Goal: Task Accomplishment & Management: Use online tool/utility

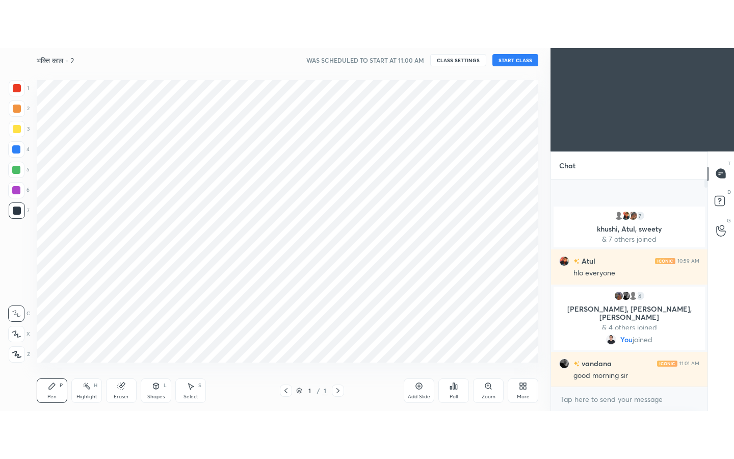
scroll to position [50682, 50470]
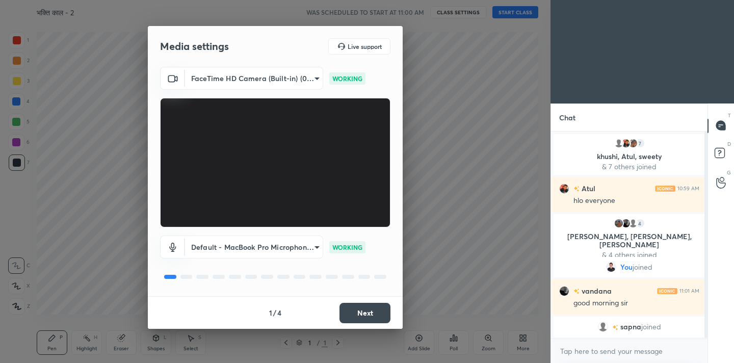
click at [377, 311] on button "Next" at bounding box center [365, 313] width 51 height 20
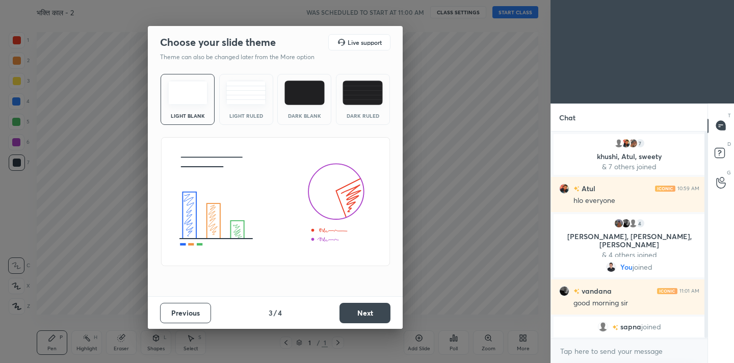
click at [377, 311] on button "Next" at bounding box center [365, 313] width 51 height 20
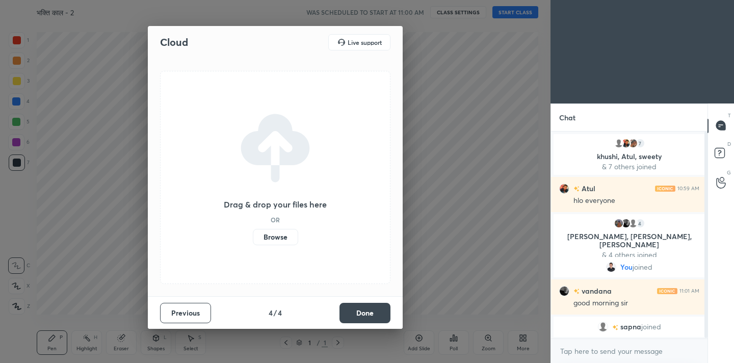
click at [377, 311] on button "Done" at bounding box center [365, 313] width 51 height 20
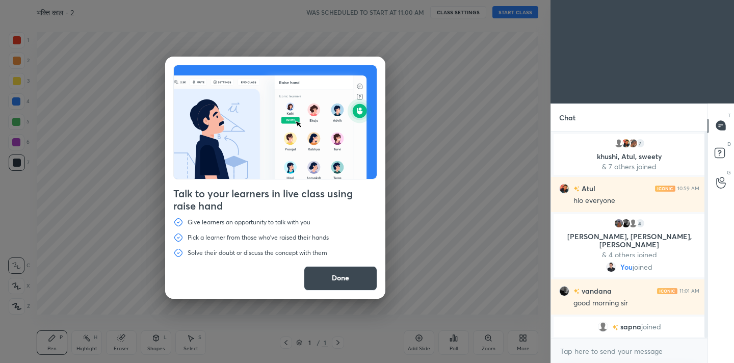
click at [341, 273] on button "Done" at bounding box center [340, 278] width 73 height 24
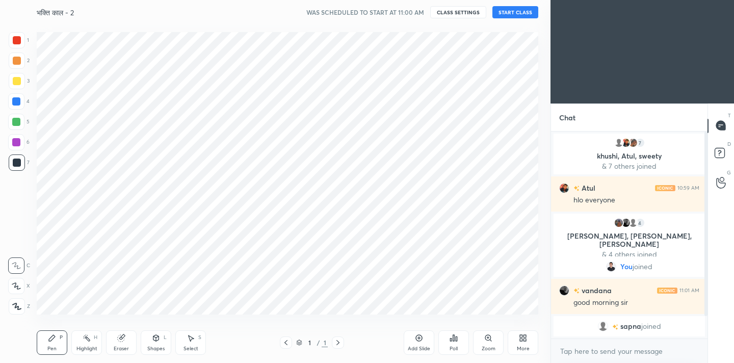
click at [21, 312] on div at bounding box center [17, 306] width 16 height 16
click at [13, 39] on div at bounding box center [17, 40] width 8 height 8
click at [522, 339] on icon at bounding box center [521, 340] width 3 height 3
click at [463, 270] on div "Dark Mode" at bounding box center [465, 270] width 27 height 5
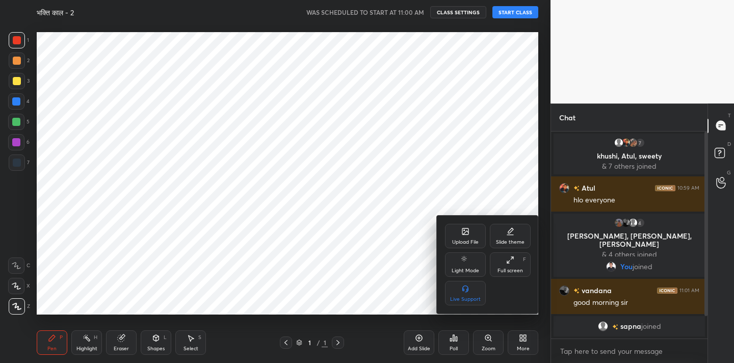
click at [470, 240] on div "Upload File" at bounding box center [465, 242] width 27 height 5
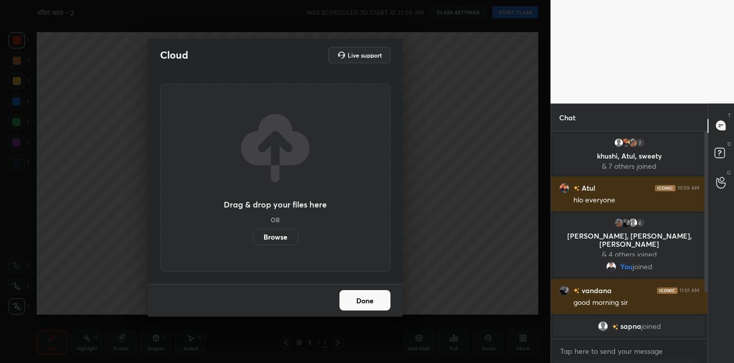
click at [273, 242] on label "Browse" at bounding box center [275, 237] width 45 height 16
click at [253, 242] on input "Browse" at bounding box center [253, 237] width 0 height 16
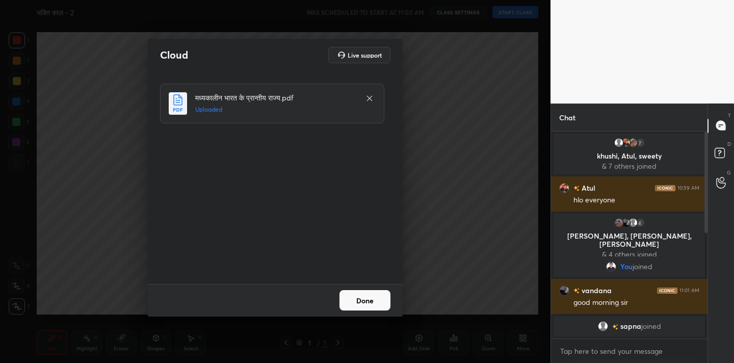
click at [385, 297] on button "Done" at bounding box center [365, 300] width 51 height 20
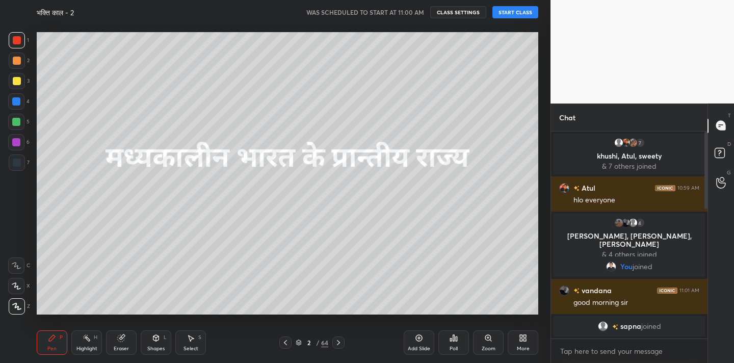
click at [519, 337] on icon at bounding box center [523, 338] width 8 height 8
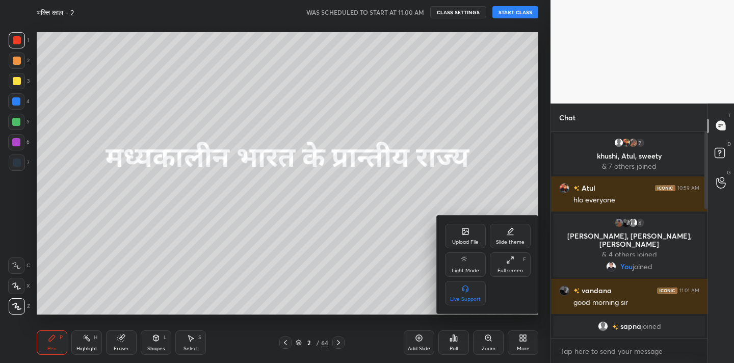
click at [511, 263] on icon at bounding box center [510, 260] width 8 height 8
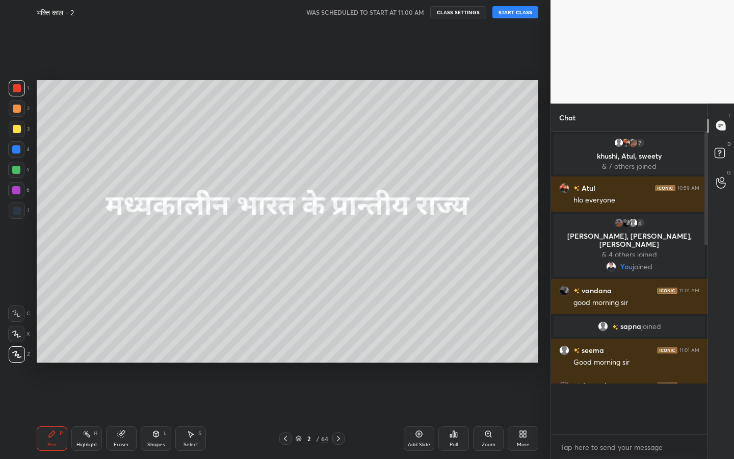
scroll to position [215, 153]
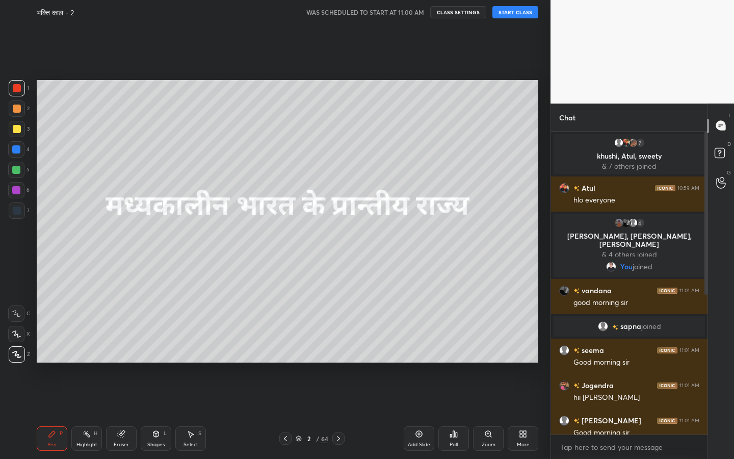
click at [512, 16] on button "START CLASS" at bounding box center [515, 12] width 46 height 12
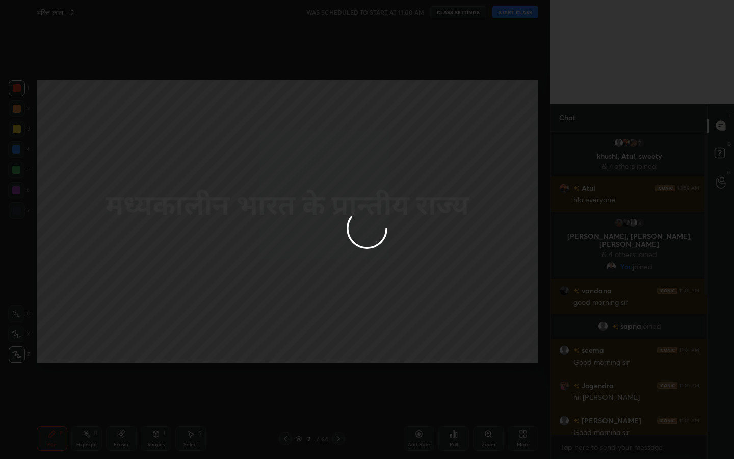
type textarea "x"
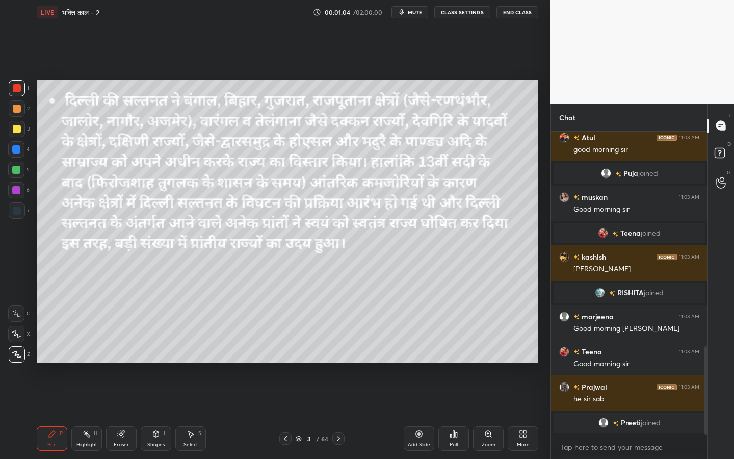
scroll to position [747, 0]
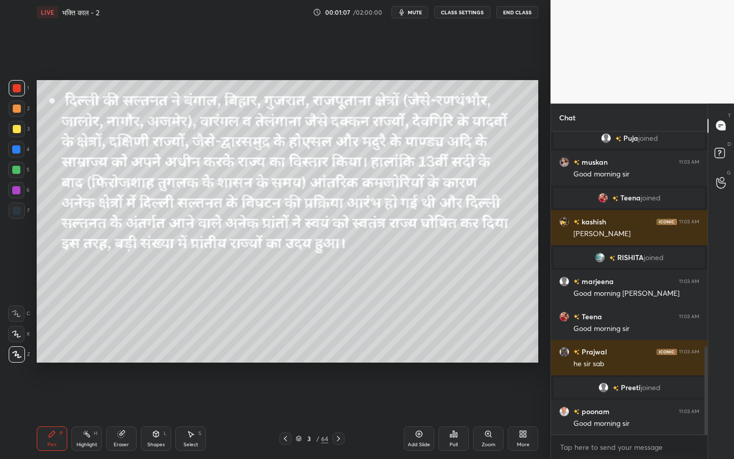
click at [456, 362] on icon at bounding box center [457, 434] width 2 height 5
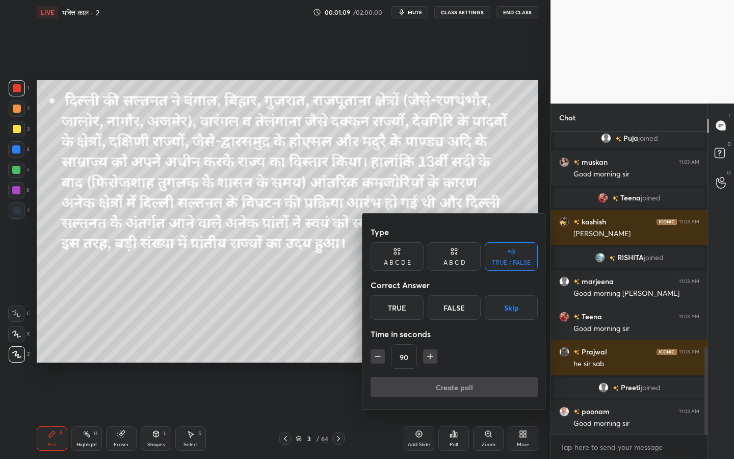
click at [415, 302] on div "True" at bounding box center [397, 307] width 53 height 24
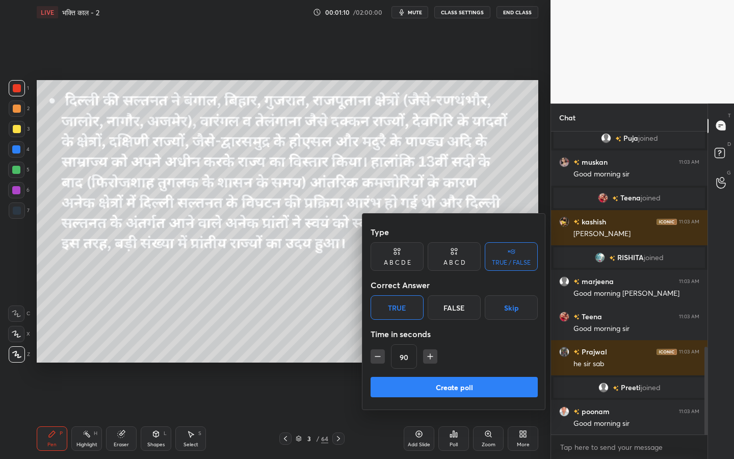
click at [477, 362] on button "Create poll" at bounding box center [454, 387] width 167 height 20
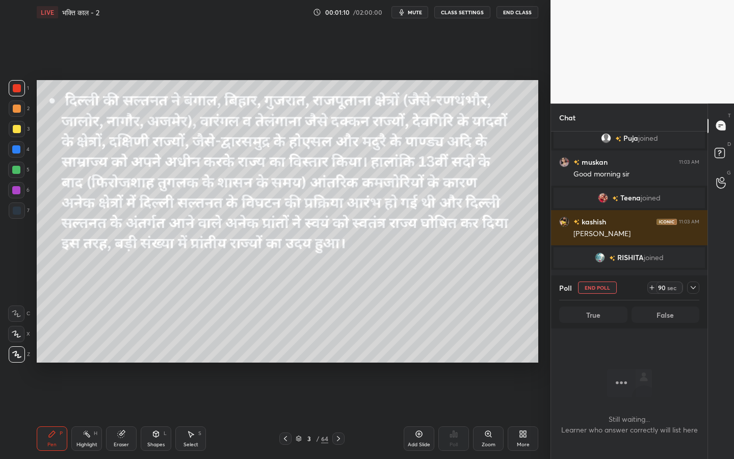
scroll to position [0, 0]
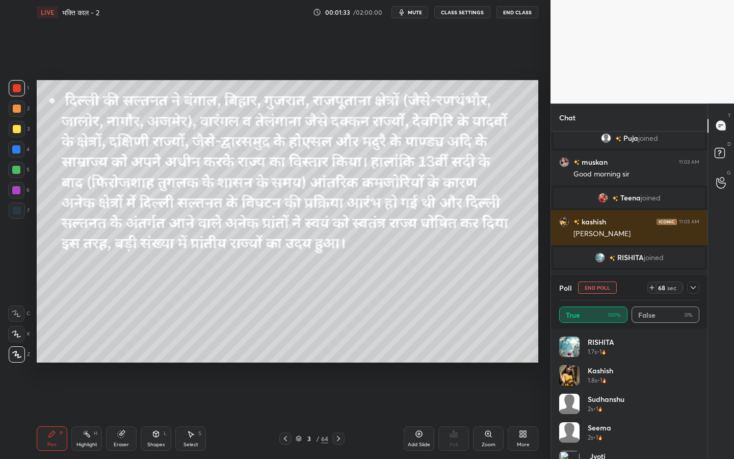
click at [17, 136] on div at bounding box center [17, 129] width 16 height 16
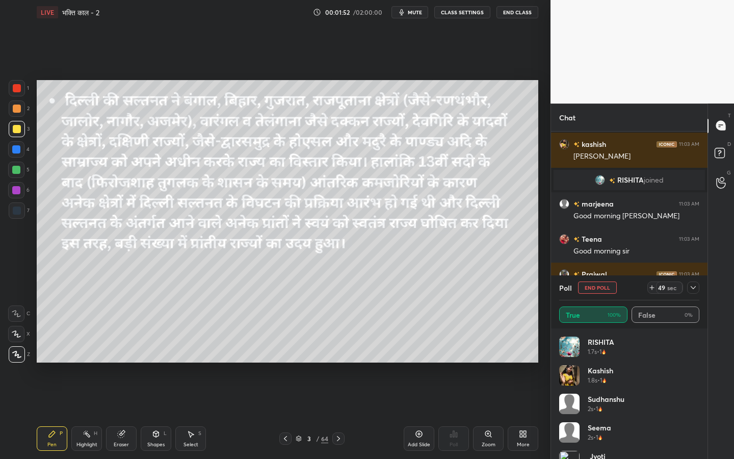
scroll to position [837, 0]
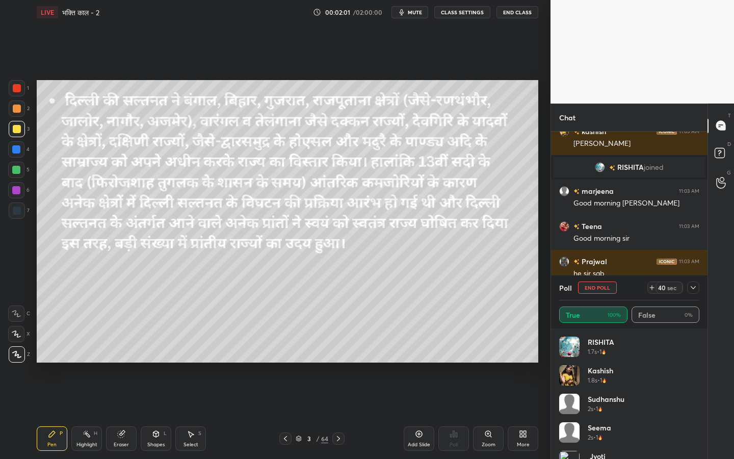
click at [417, 13] on span "mute" at bounding box center [415, 12] width 14 height 7
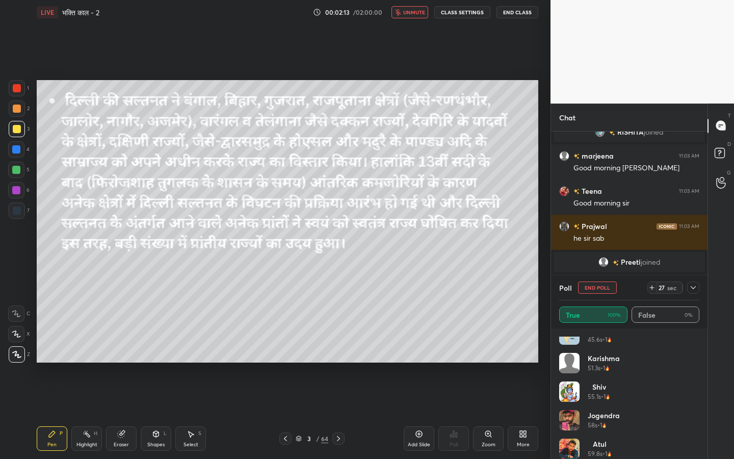
scroll to position [706, 0]
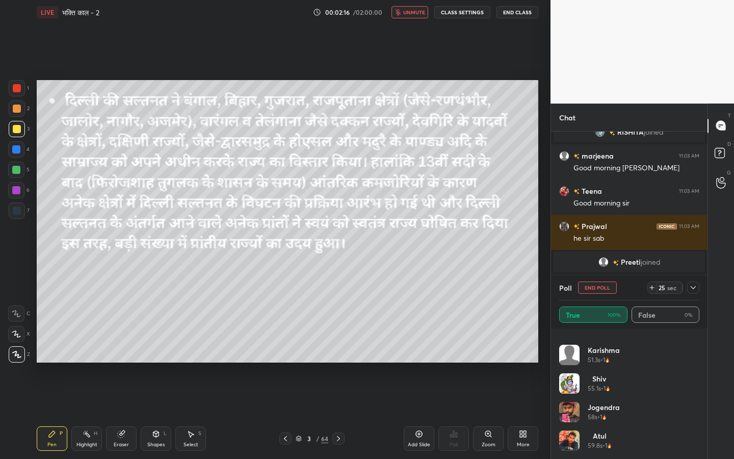
drag, startPoint x: 412, startPoint y: 10, endPoint x: 109, endPoint y: 48, distance: 305.8
click at [412, 10] on span "unmute" at bounding box center [414, 12] width 22 height 7
click at [691, 289] on icon at bounding box center [693, 287] width 8 height 8
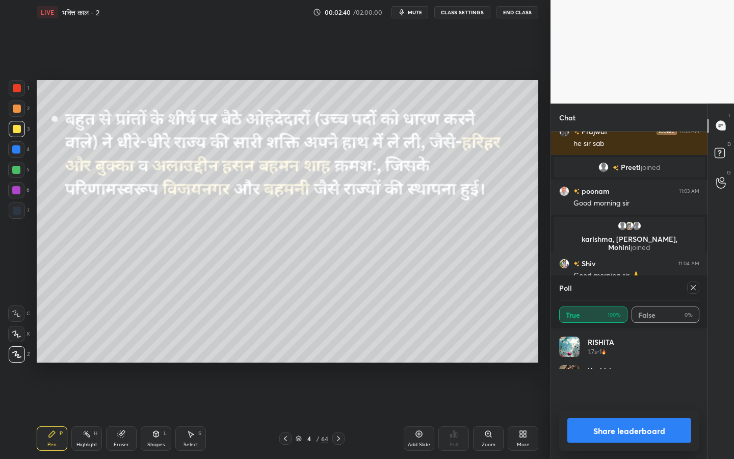
scroll to position [119, 137]
click at [115, 362] on div "Eraser" at bounding box center [121, 438] width 31 height 24
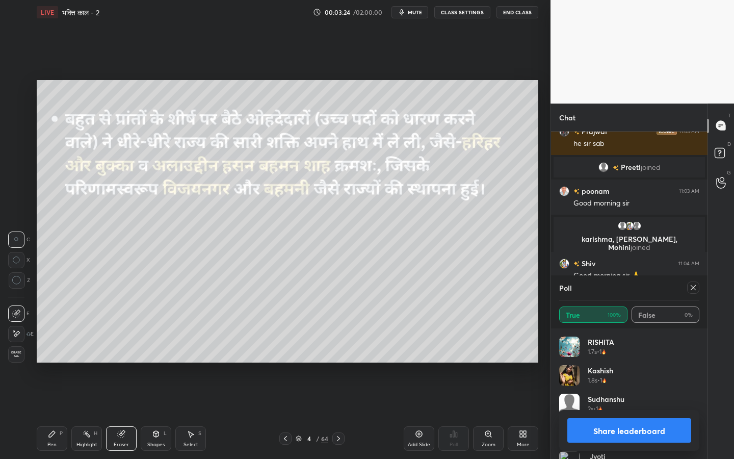
click at [21, 355] on span "Erase all" at bounding box center [16, 354] width 15 height 7
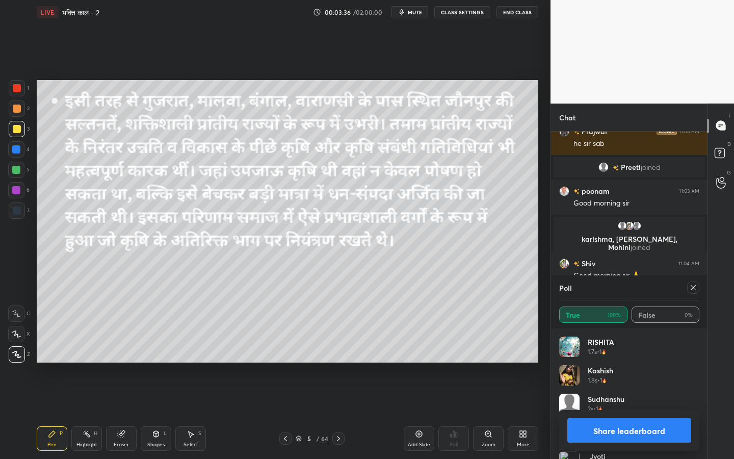
scroll to position [915, 0]
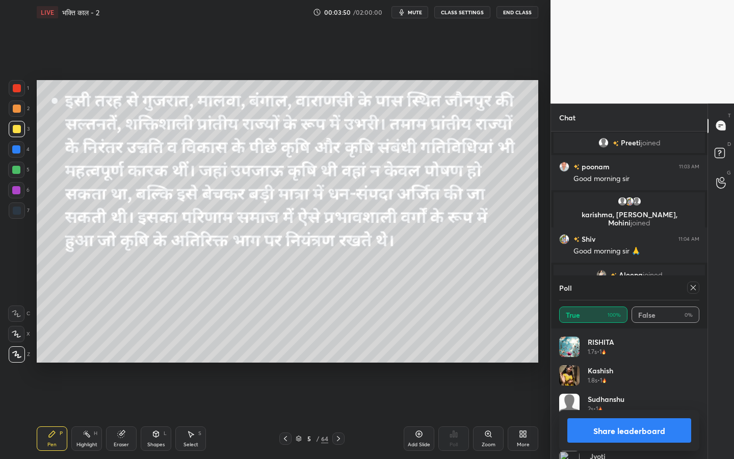
click at [692, 293] on div at bounding box center [693, 287] width 12 height 12
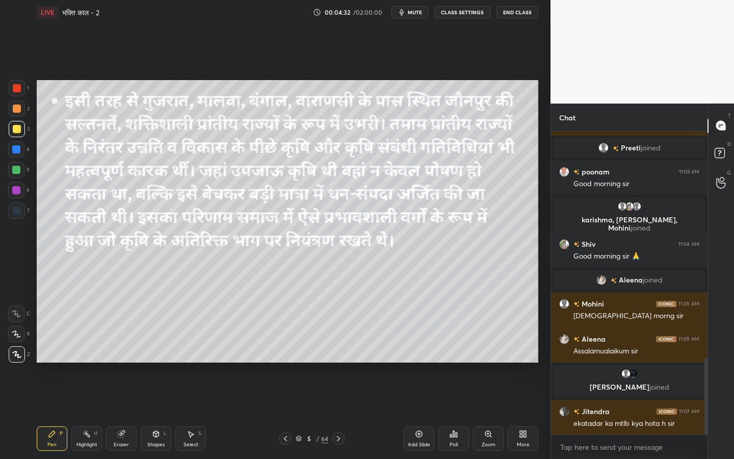
scroll to position [935, 0]
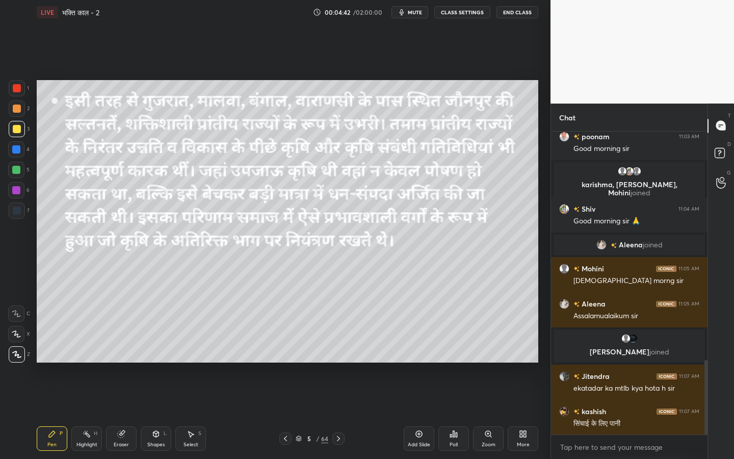
click at [122, 362] on div "Eraser" at bounding box center [121, 444] width 15 height 5
drag, startPoint x: 15, startPoint y: 356, endPoint x: 25, endPoint y: 361, distance: 12.1
click at [15, 356] on span "Erase all" at bounding box center [16, 354] width 15 height 7
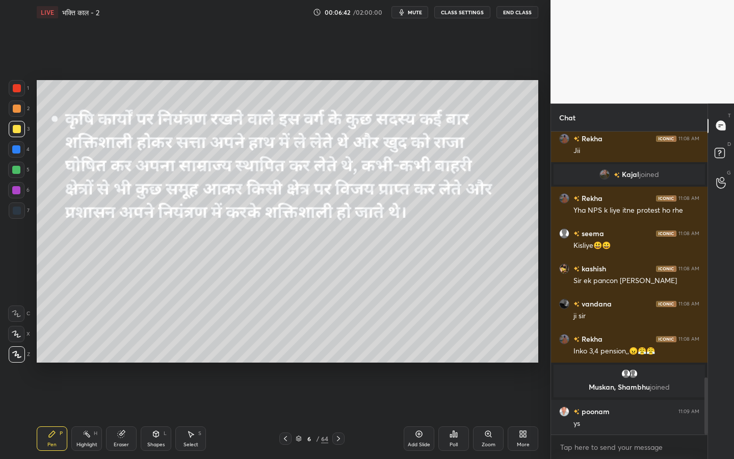
scroll to position [1310, 0]
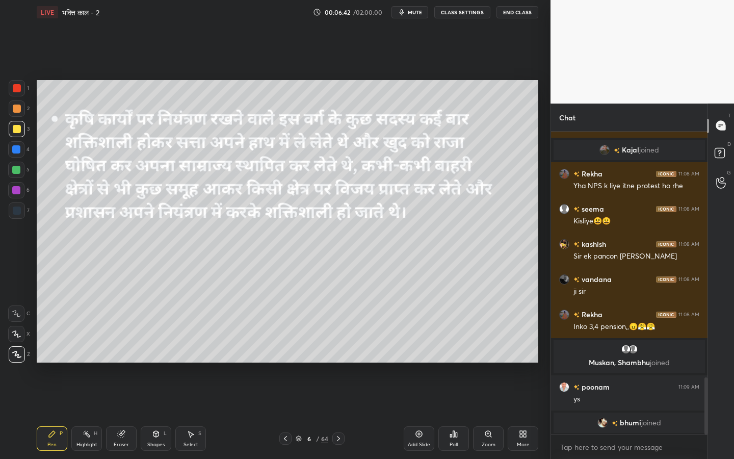
click at [118, 362] on div "Eraser" at bounding box center [121, 444] width 15 height 5
click at [15, 358] on span "Erase all" at bounding box center [16, 354] width 15 height 7
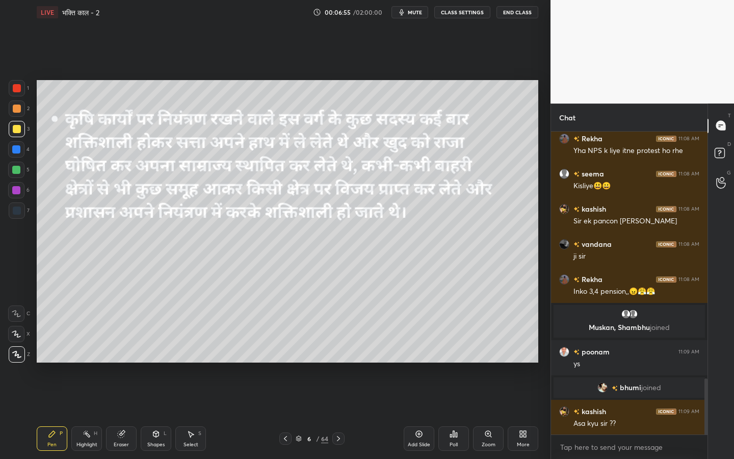
click at [126, 362] on div "Eraser" at bounding box center [121, 438] width 31 height 24
drag, startPoint x: 13, startPoint y: 355, endPoint x: 26, endPoint y: 351, distance: 13.7
click at [13, 355] on span "Erase all" at bounding box center [16, 354] width 15 height 7
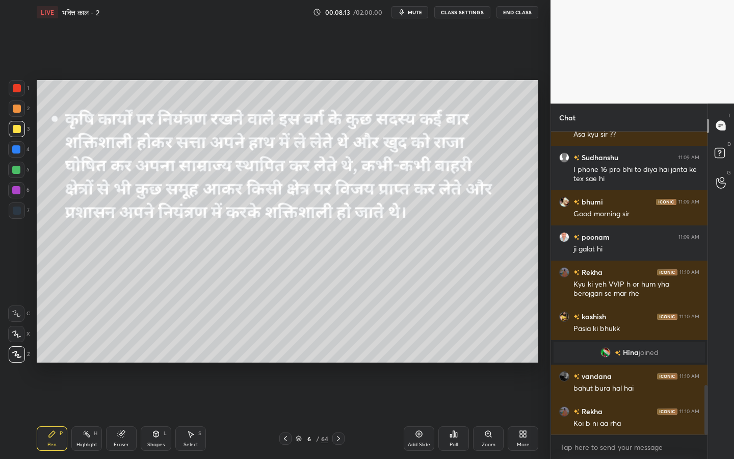
scroll to position [1590, 0]
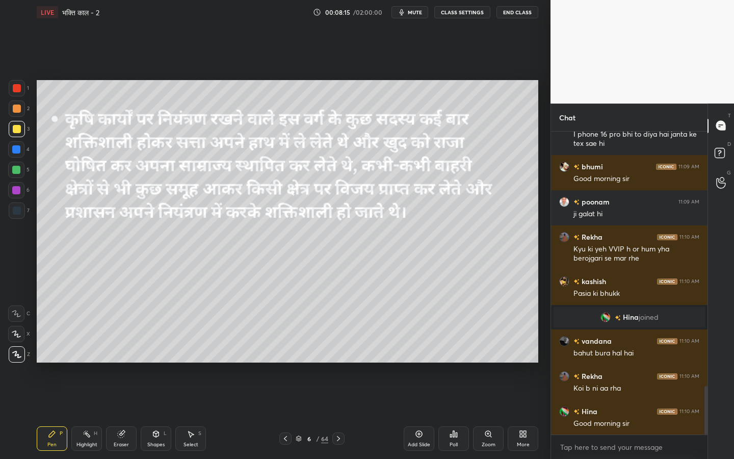
click at [119, 362] on icon at bounding box center [121, 434] width 8 height 8
click at [21, 354] on span "Erase all" at bounding box center [16, 354] width 15 height 7
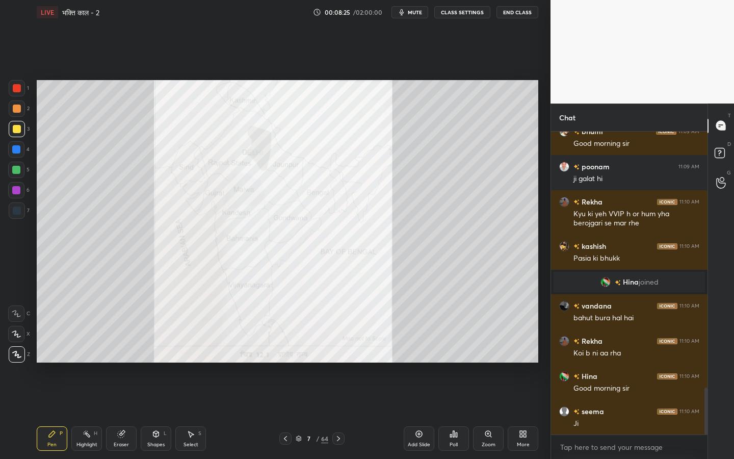
scroll to position [1660, 0]
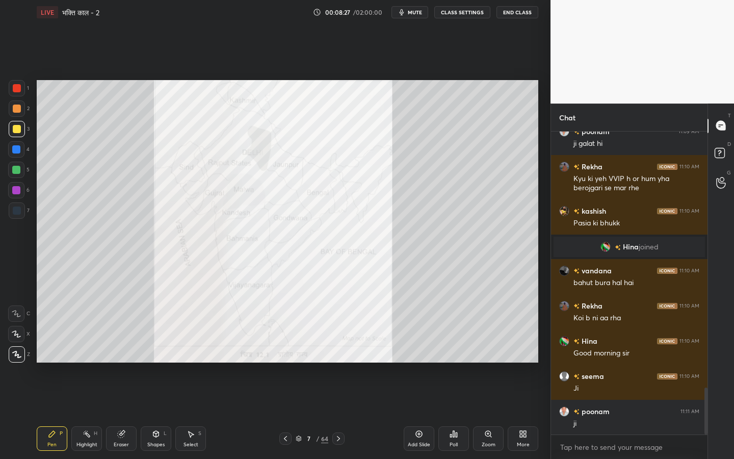
click at [13, 89] on div at bounding box center [17, 88] width 8 height 8
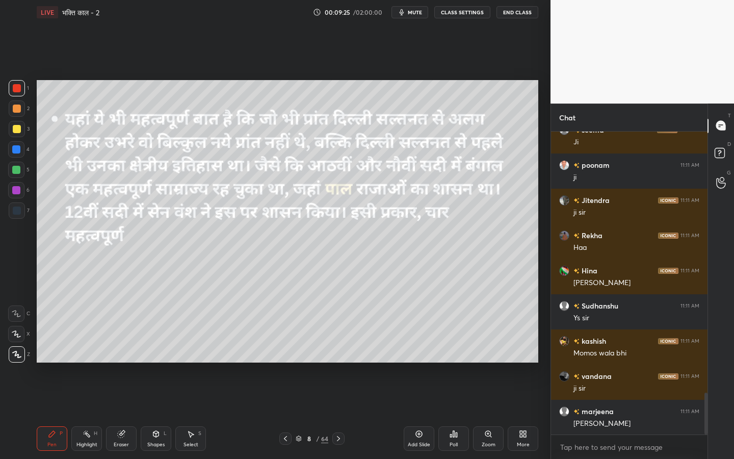
scroll to position [1942, 0]
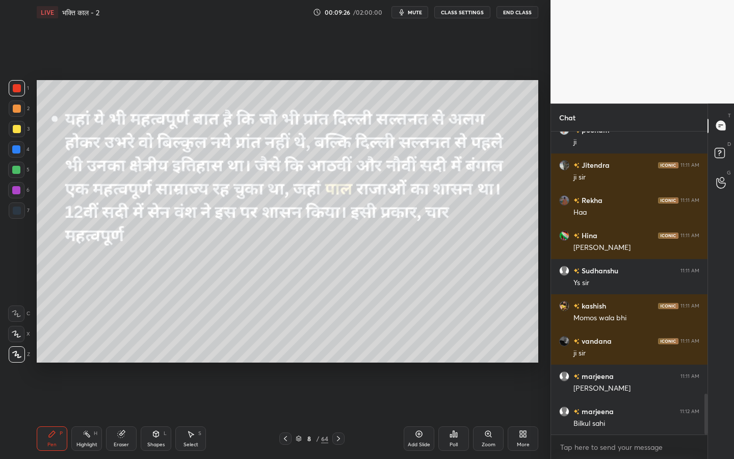
click at [17, 128] on div at bounding box center [17, 129] width 8 height 8
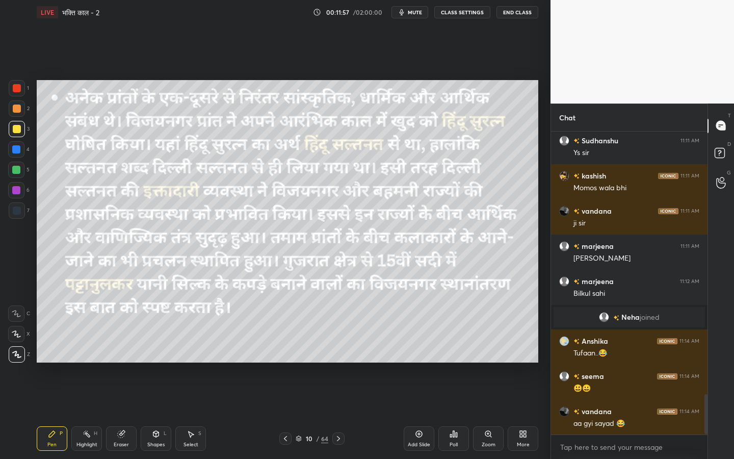
scroll to position [2000, 0]
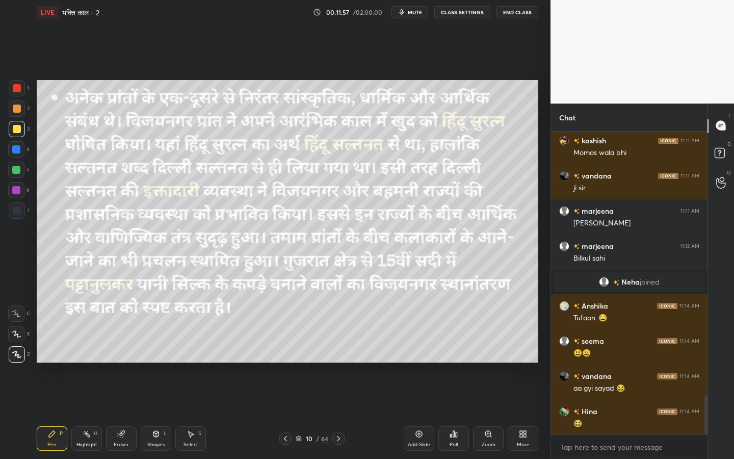
click at [417, 14] on span "mute" at bounding box center [415, 12] width 14 height 7
click at [409, 16] on button "unmute" at bounding box center [410, 12] width 37 height 12
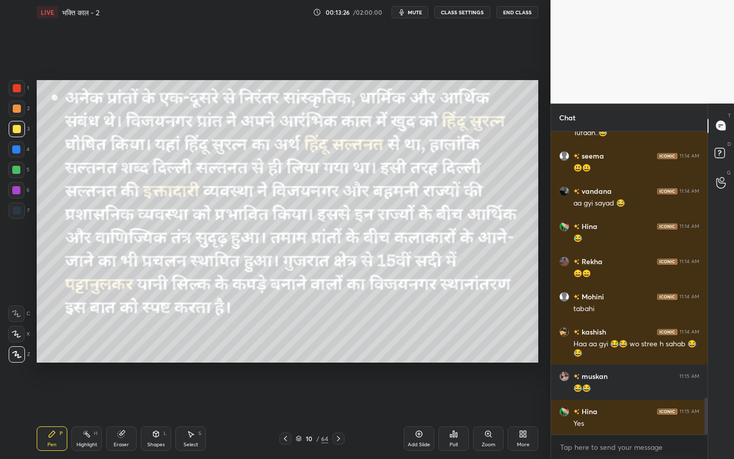
scroll to position [2221, 0]
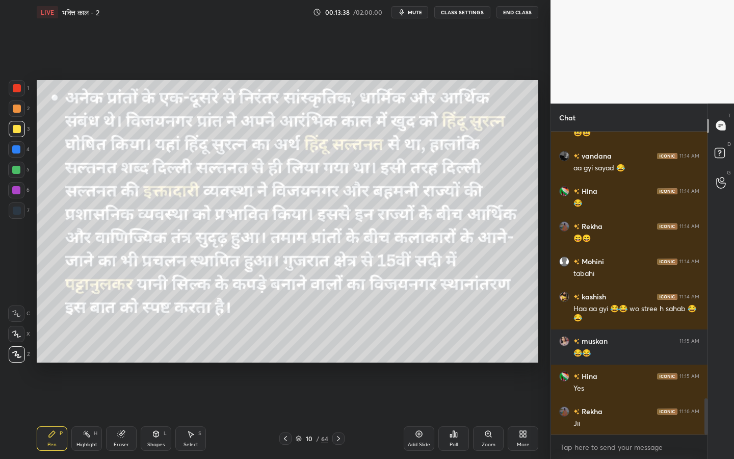
click at [120, 362] on div "Eraser" at bounding box center [121, 444] width 15 height 5
click at [14, 356] on span "Erase all" at bounding box center [16, 354] width 15 height 7
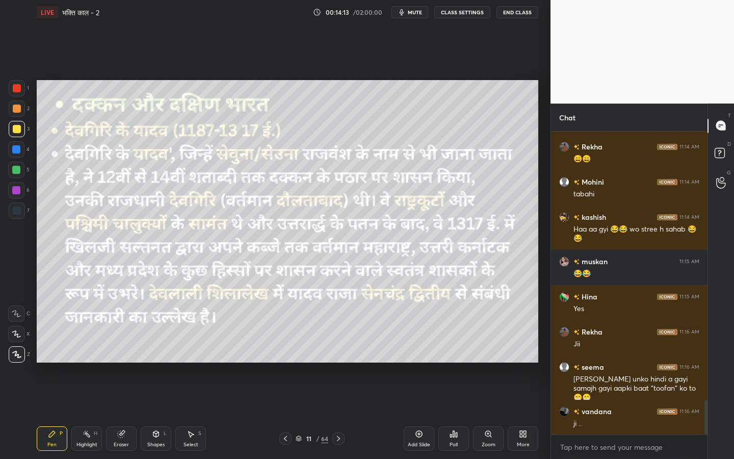
scroll to position [2335, 0]
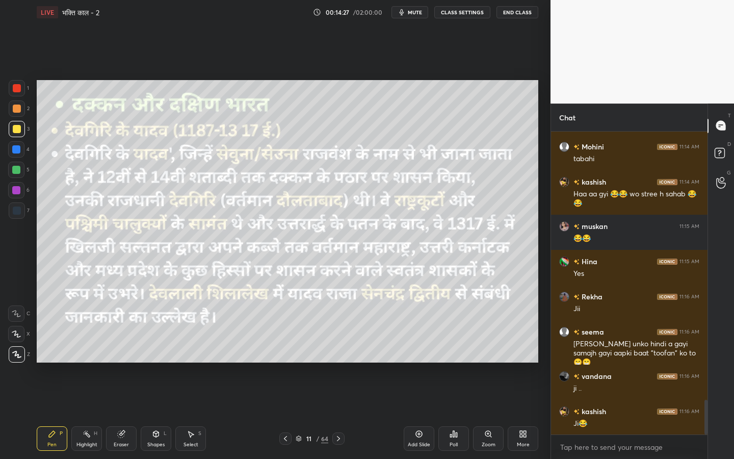
drag, startPoint x: 118, startPoint y: 438, endPoint x: 103, endPoint y: 426, distance: 19.9
click at [118, 362] on div "Eraser" at bounding box center [121, 438] width 31 height 24
click at [17, 357] on span "Erase all" at bounding box center [16, 354] width 15 height 7
click at [124, 362] on div "Eraser" at bounding box center [121, 438] width 31 height 24
click at [16, 353] on span "Erase all" at bounding box center [16, 354] width 15 height 7
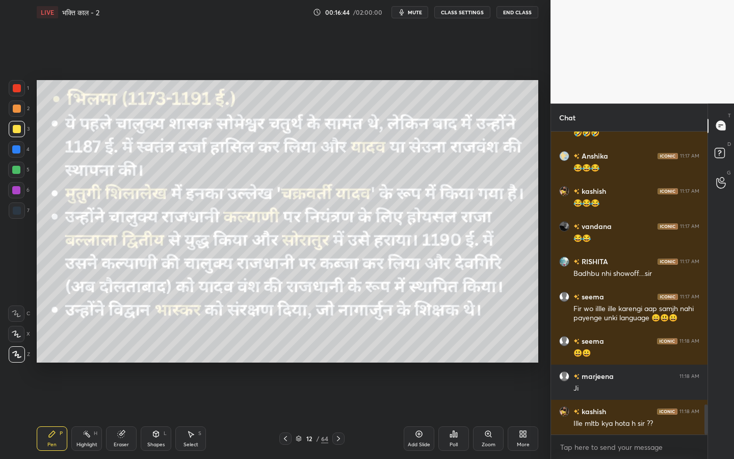
scroll to position [2769, 0]
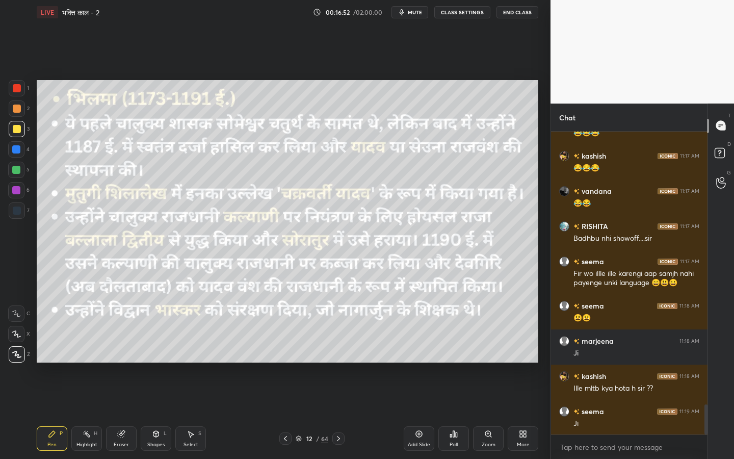
click at [418, 12] on span "mute" at bounding box center [415, 12] width 14 height 7
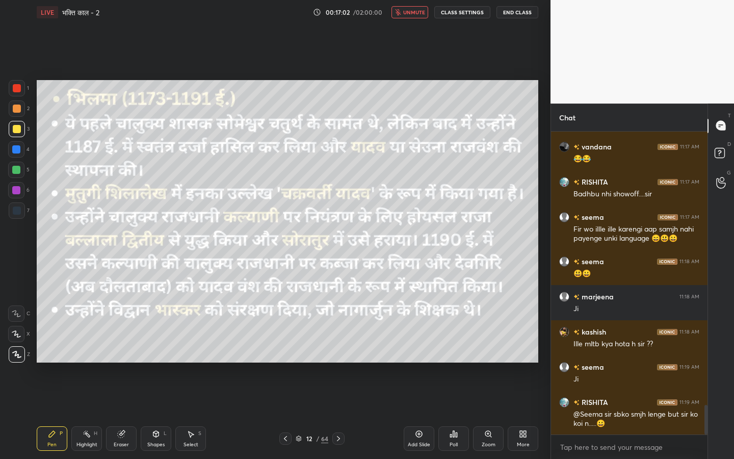
click at [413, 13] on span "unmute" at bounding box center [414, 12] width 22 height 7
click at [412, 13] on span "mute" at bounding box center [415, 12] width 14 height 7
drag, startPoint x: 415, startPoint y: 14, endPoint x: 414, endPoint y: 20, distance: 6.1
click at [415, 14] on span "unmute" at bounding box center [414, 12] width 22 height 7
click at [415, 14] on span "mute" at bounding box center [415, 12] width 14 height 7
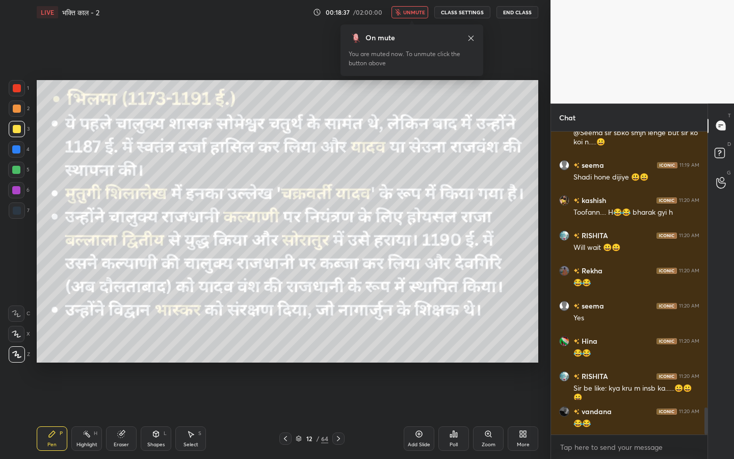
scroll to position [3130, 0]
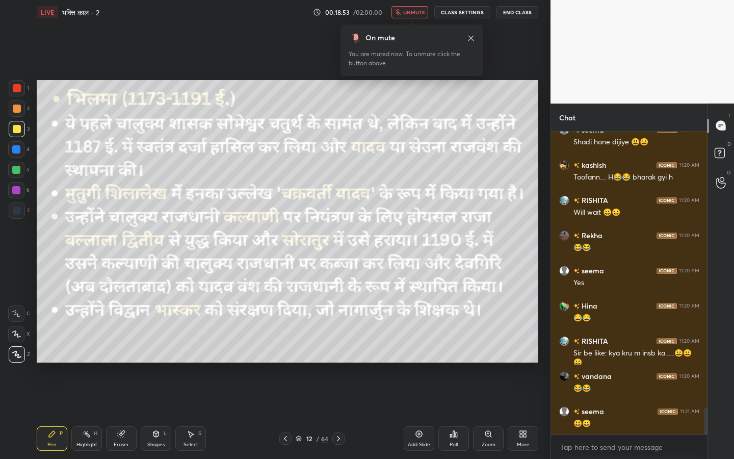
click at [401, 17] on button "unmute" at bounding box center [410, 12] width 37 height 12
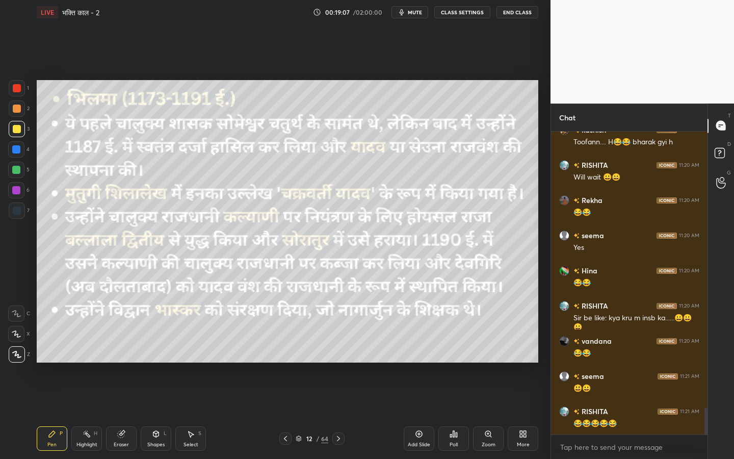
scroll to position [3200, 0]
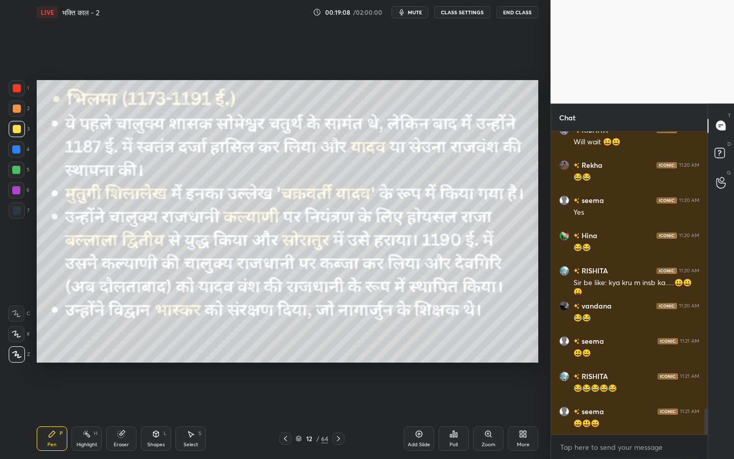
click at [127, 362] on div "Eraser" at bounding box center [121, 444] width 15 height 5
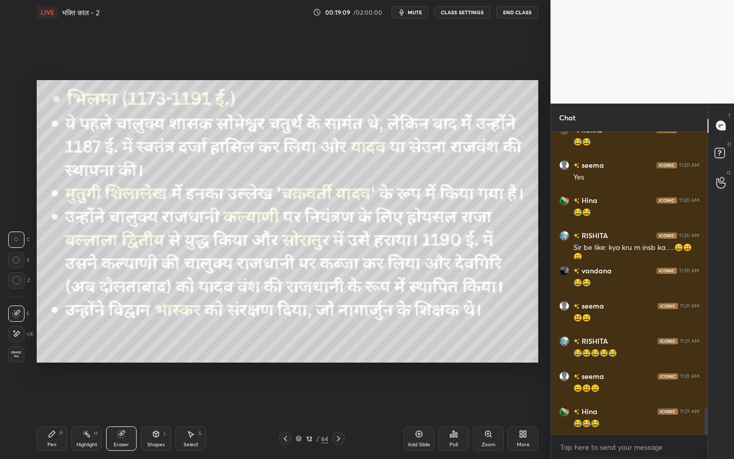
click at [21, 353] on span "Erase all" at bounding box center [16, 354] width 15 height 7
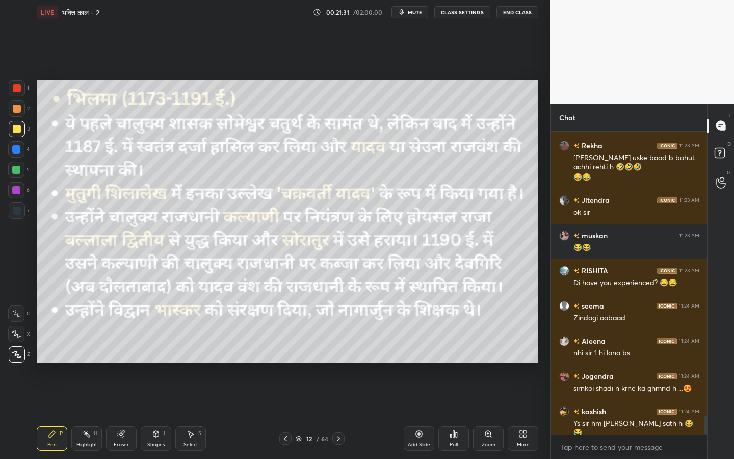
scroll to position [4567, 0]
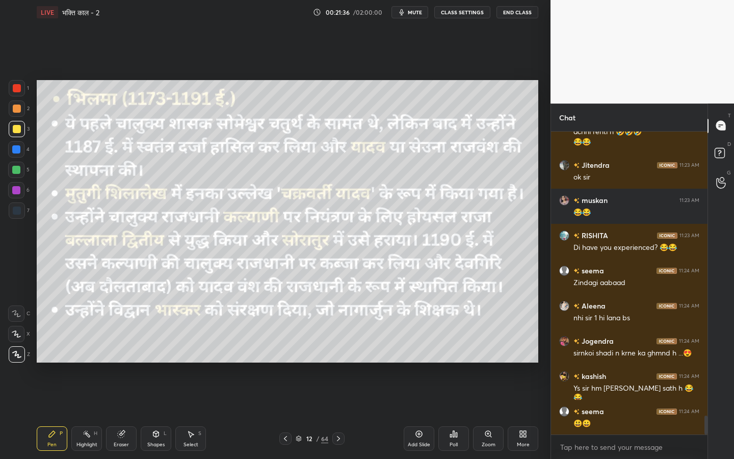
click at [124, 362] on icon at bounding box center [121, 434] width 8 height 8
drag, startPoint x: 15, startPoint y: 355, endPoint x: 21, endPoint y: 354, distance: 6.2
click at [16, 355] on span "Erase all" at bounding box center [16, 354] width 15 height 7
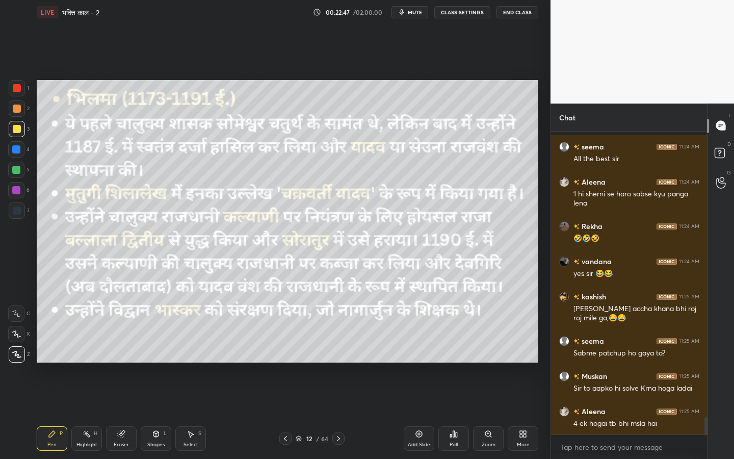
scroll to position [5026, 0]
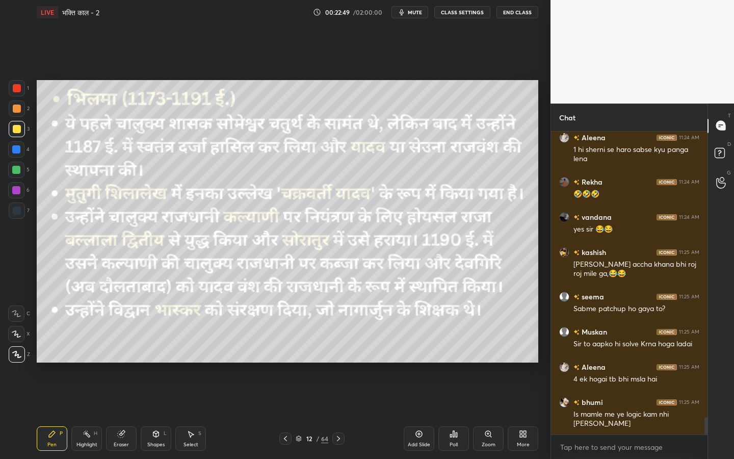
click at [123, 362] on icon at bounding box center [121, 434] width 7 height 7
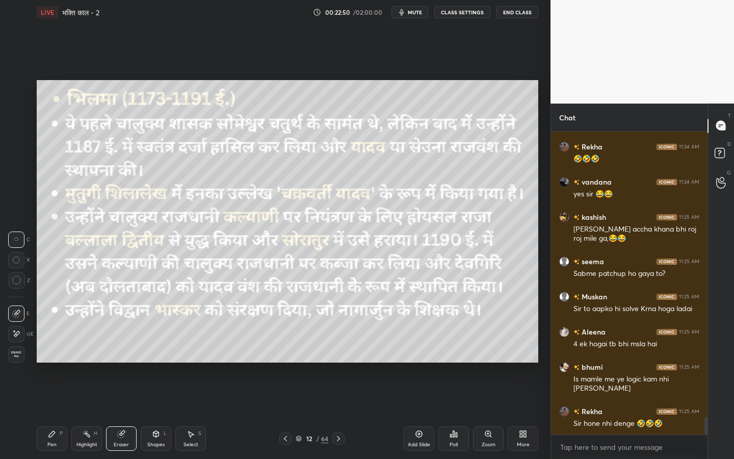
click at [17, 352] on span "Erase all" at bounding box center [16, 354] width 15 height 7
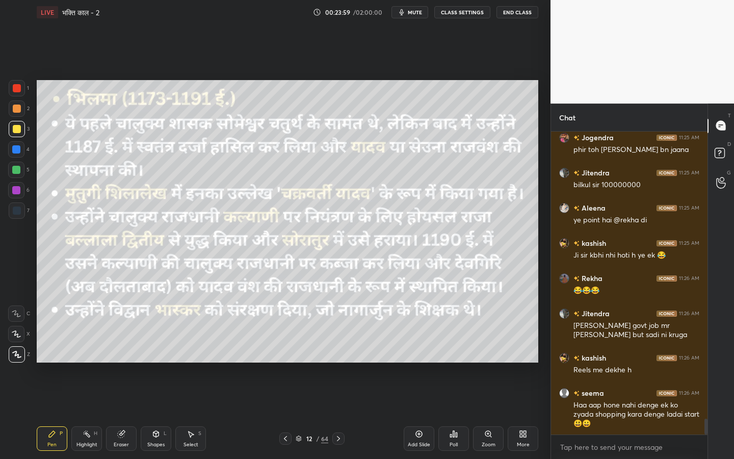
scroll to position [5441, 0]
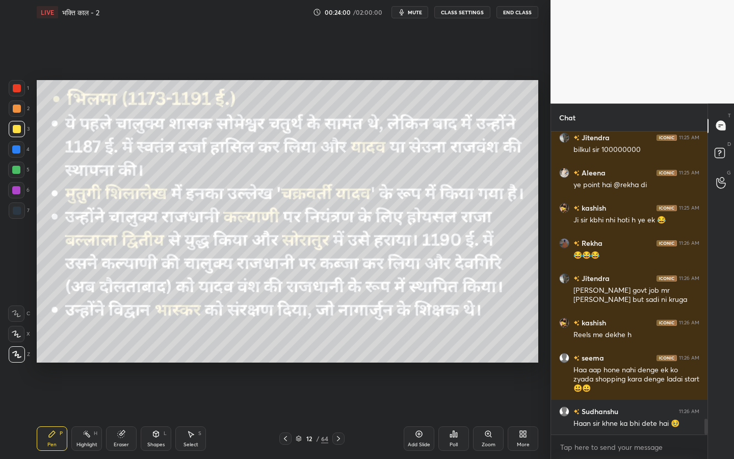
click at [124, 362] on div "Eraser" at bounding box center [121, 444] width 15 height 5
drag, startPoint x: 16, startPoint y: 357, endPoint x: 32, endPoint y: 353, distance: 15.8
click at [17, 357] on span "Erase all" at bounding box center [16, 354] width 15 height 7
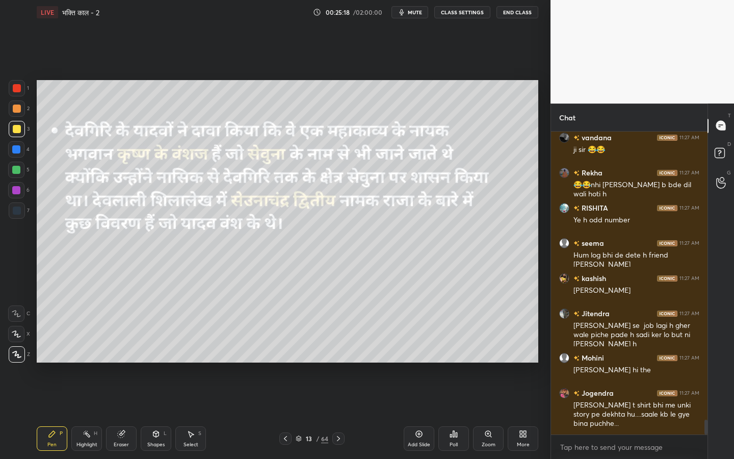
scroll to position [5996, 0]
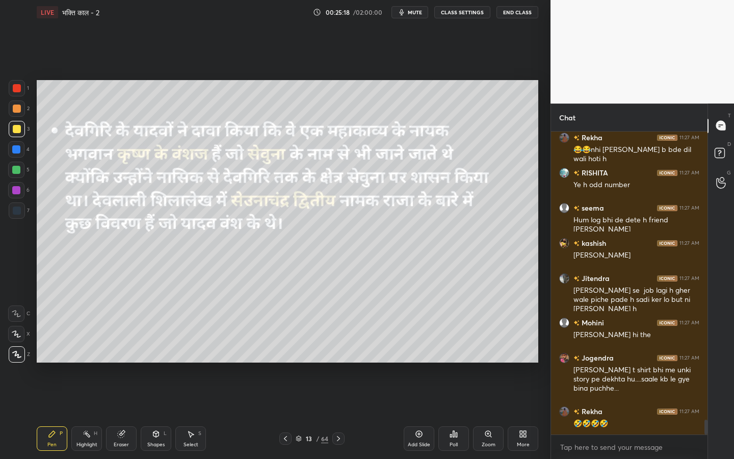
click at [122, 362] on div "Eraser" at bounding box center [121, 444] width 15 height 5
click at [15, 361] on div "Erase all" at bounding box center [16, 354] width 16 height 16
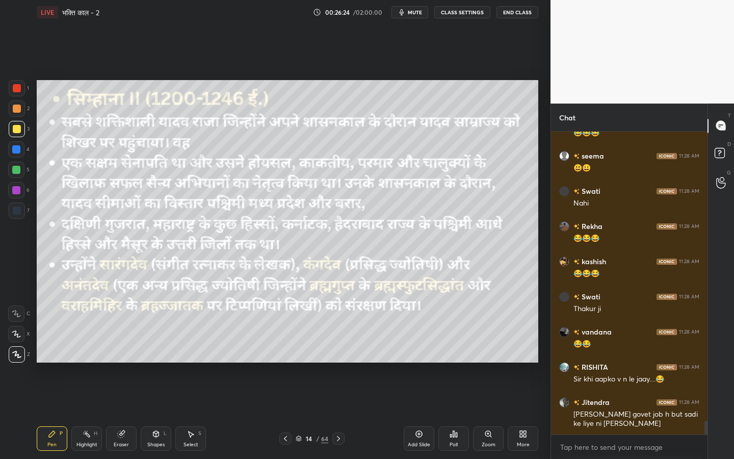
scroll to position [6410, 0]
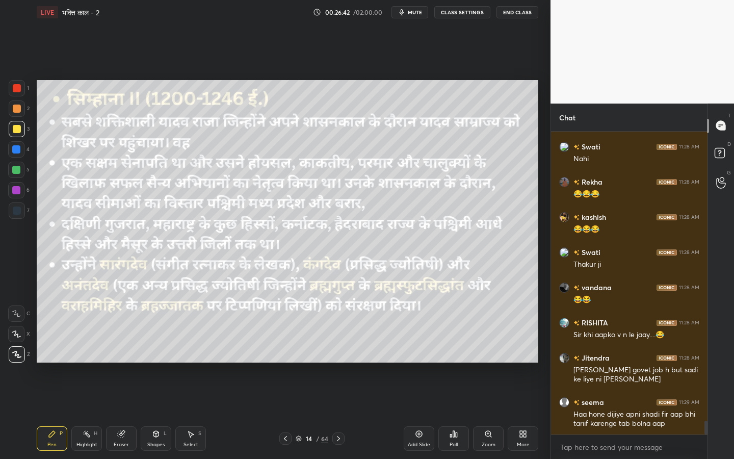
click at [124, 362] on div "Eraser" at bounding box center [121, 438] width 31 height 24
click at [18, 357] on span "Erase all" at bounding box center [16, 354] width 15 height 7
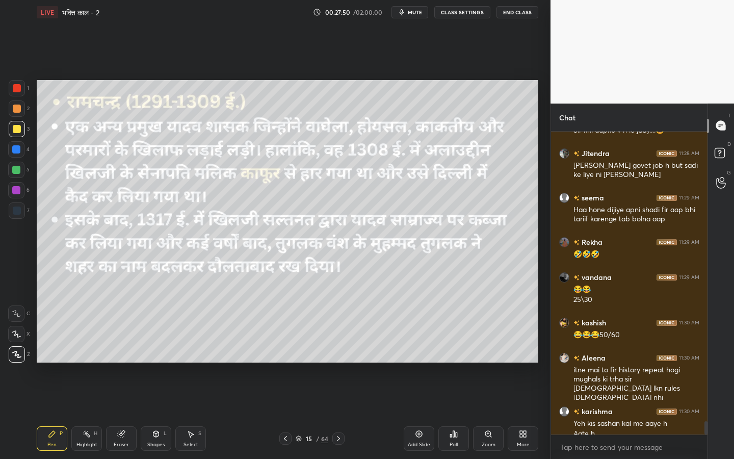
scroll to position [6625, 0]
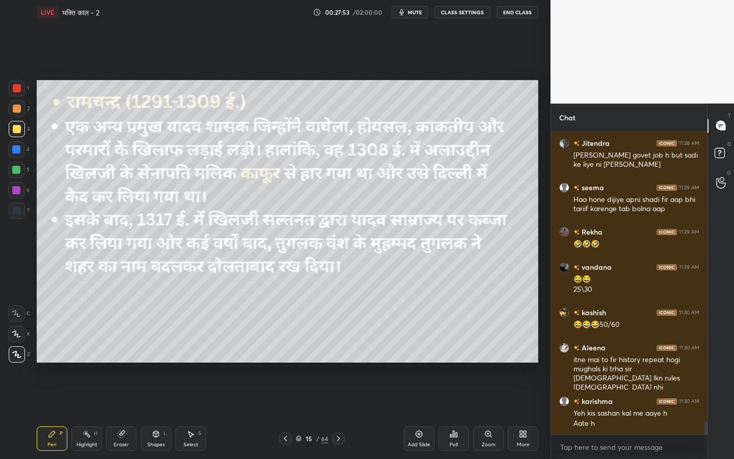
click at [126, 362] on div "Eraser" at bounding box center [121, 444] width 15 height 5
click at [14, 355] on span "Erase all" at bounding box center [16, 354] width 15 height 7
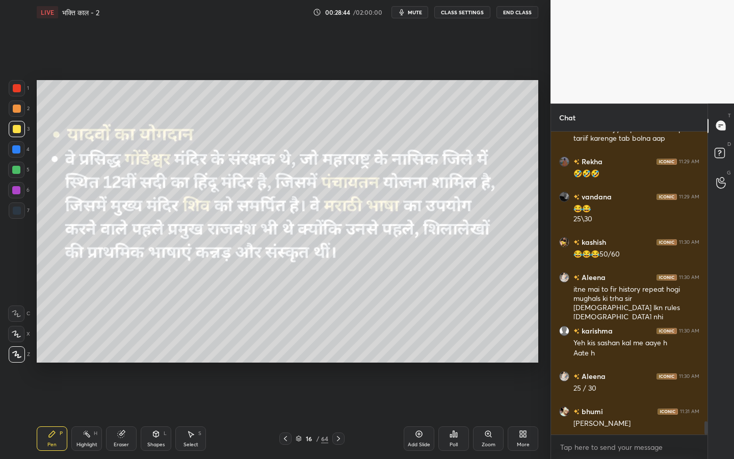
scroll to position [6739, 0]
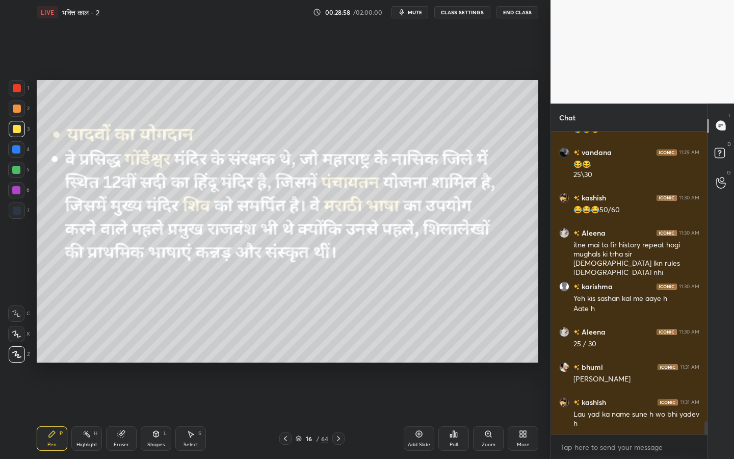
drag, startPoint x: 117, startPoint y: 442, endPoint x: 109, endPoint y: 430, distance: 14.3
click at [117, 362] on div "Eraser" at bounding box center [121, 444] width 15 height 5
click at [15, 353] on span "Erase all" at bounding box center [16, 354] width 15 height 7
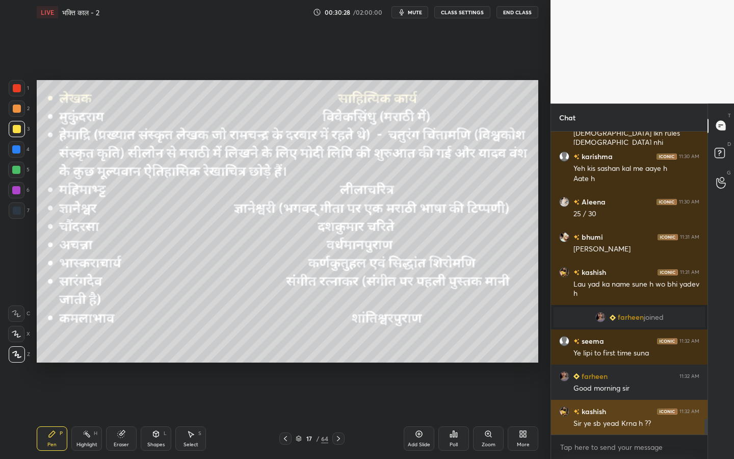
scroll to position [5551, 0]
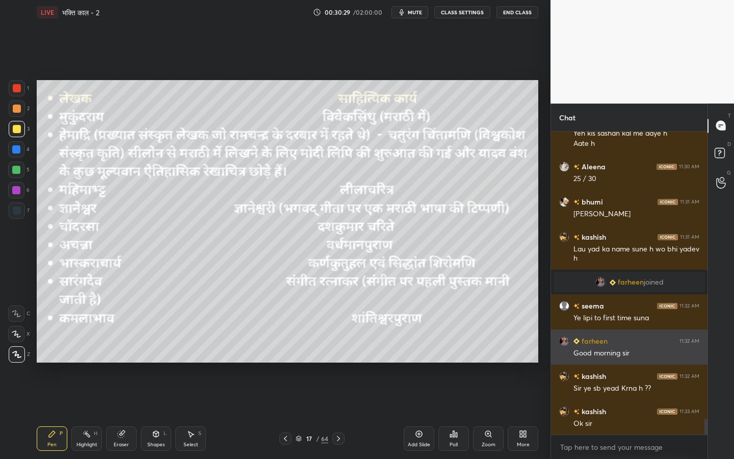
click at [590, 341] on h6 "farheen" at bounding box center [594, 340] width 28 height 11
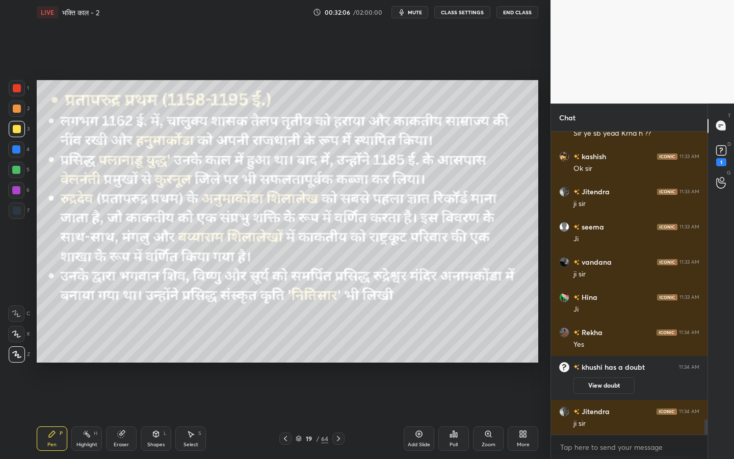
scroll to position [5764, 0]
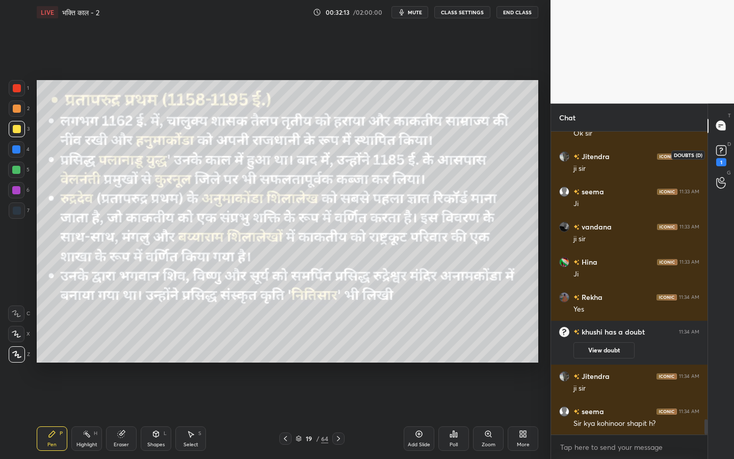
click at [718, 149] on rect at bounding box center [721, 150] width 10 height 10
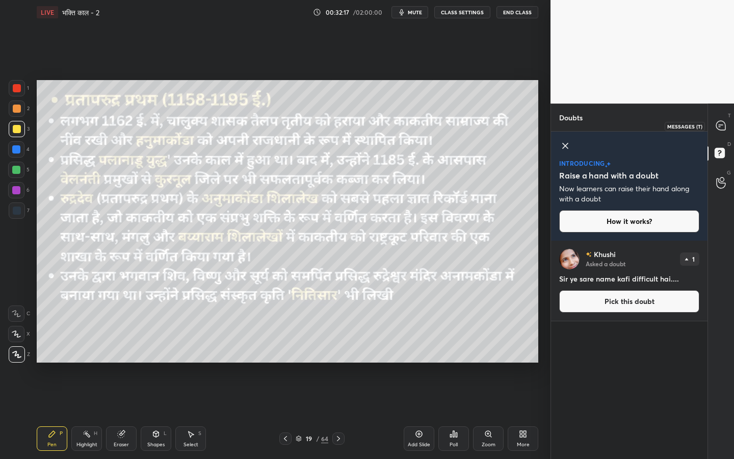
click at [724, 124] on icon at bounding box center [720, 125] width 9 height 9
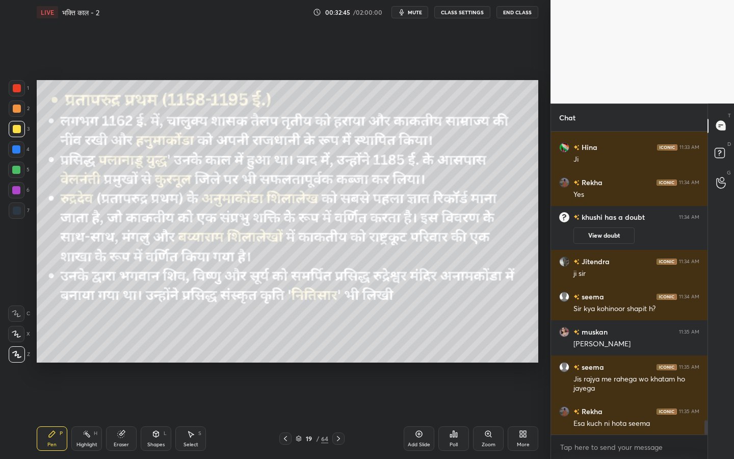
scroll to position [6103, 0]
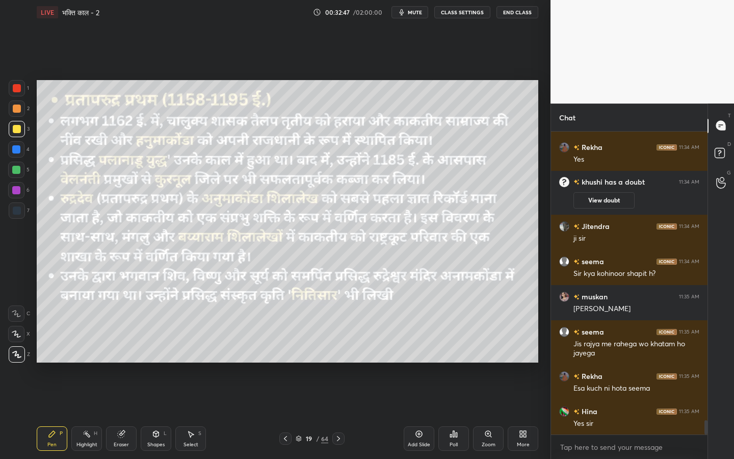
click at [129, 362] on div "Pen P Highlight H Eraser Shapes L Select S 19 / 64 Add Slide Poll Zoom More" at bounding box center [288, 438] width 502 height 41
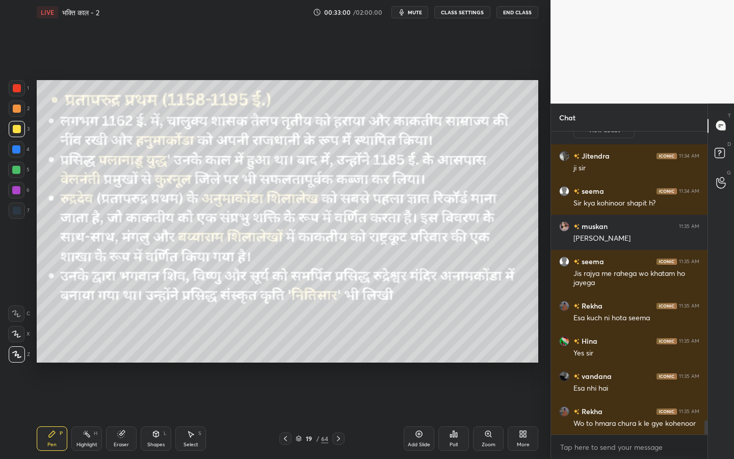
scroll to position [6208, 0]
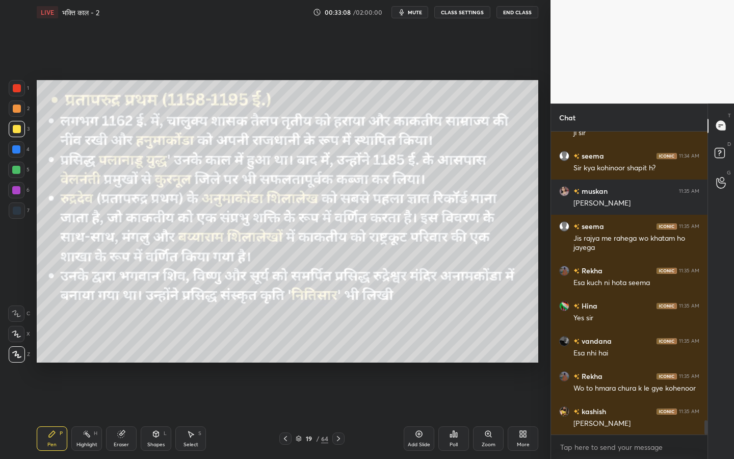
click at [126, 362] on div "Eraser" at bounding box center [121, 438] width 31 height 24
click at [15, 358] on div "Erase all" at bounding box center [16, 354] width 16 height 16
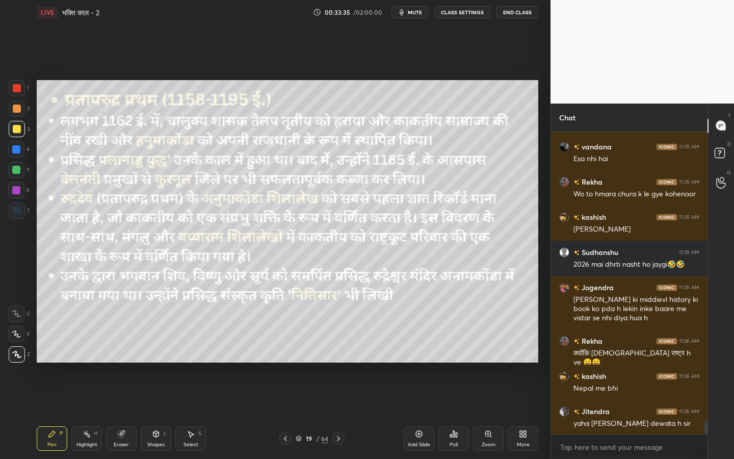
scroll to position [6447, 0]
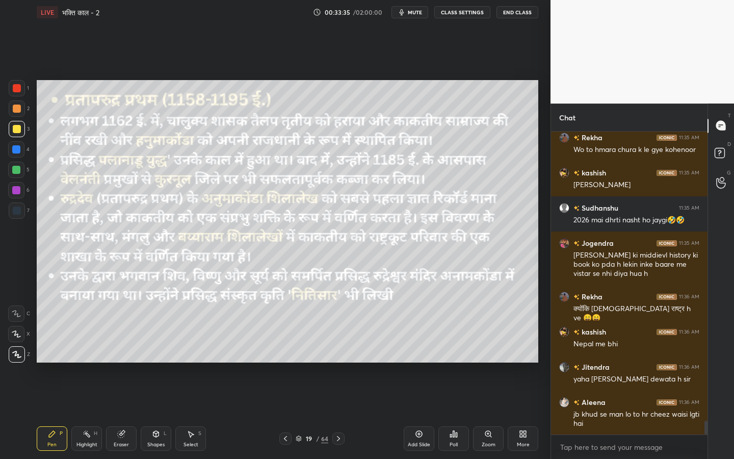
click at [128, 362] on div "Eraser" at bounding box center [121, 438] width 31 height 24
click at [19, 362] on div "1 2 3 4 5 6 7 C X Z C X Z E E Erase all H H LIVE भक्ति काल - 2 00:33:36 / 02:00…" at bounding box center [271, 229] width 542 height 459
click at [17, 354] on span "Erase all" at bounding box center [16, 354] width 15 height 7
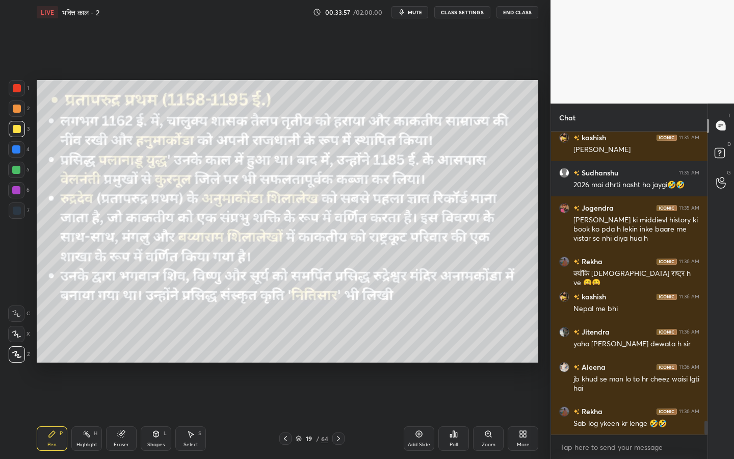
click at [123, 362] on div "Eraser" at bounding box center [121, 444] width 15 height 5
click at [20, 359] on div "Erase all" at bounding box center [16, 354] width 16 height 16
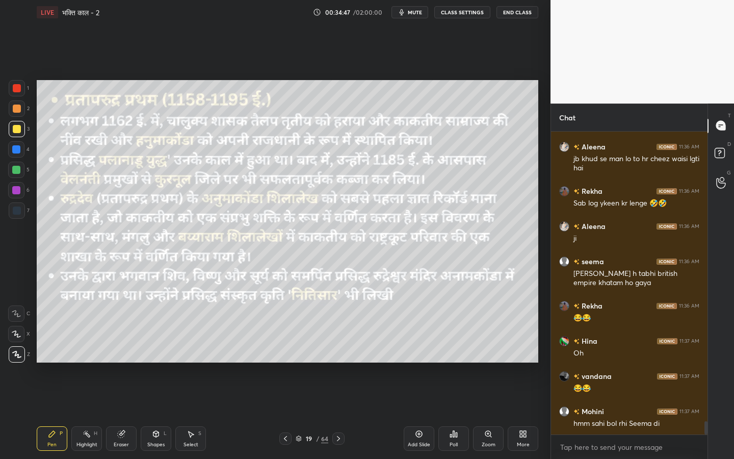
scroll to position [6737, 0]
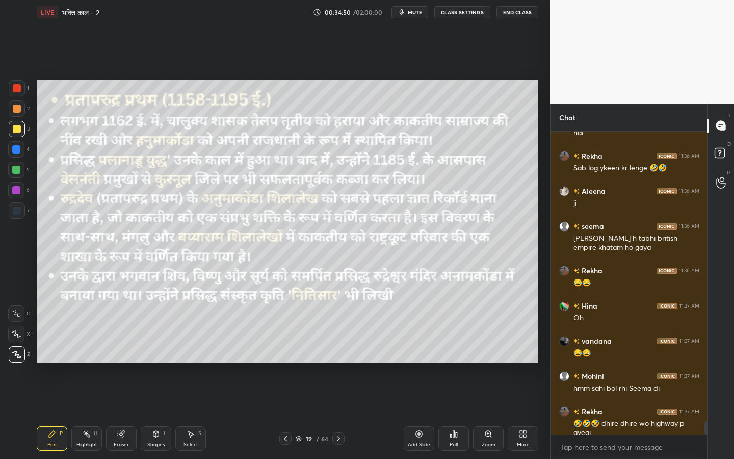
drag, startPoint x: 119, startPoint y: 443, endPoint x: 112, endPoint y: 435, distance: 10.5
click at [118, 362] on div "Eraser" at bounding box center [121, 444] width 15 height 5
click at [15, 357] on span "Erase all" at bounding box center [16, 354] width 15 height 7
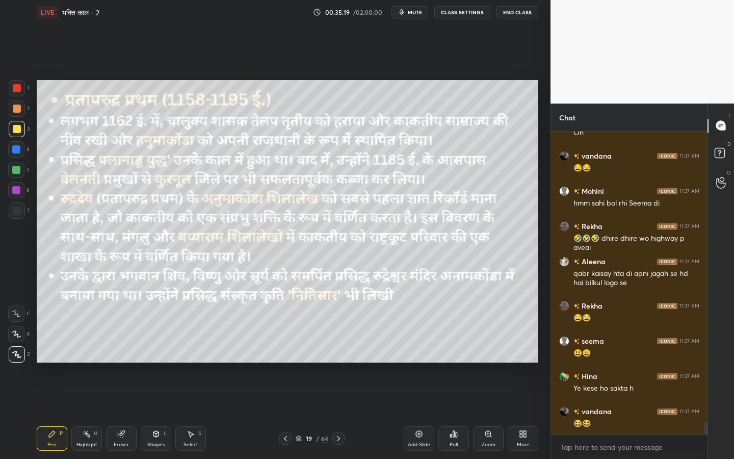
scroll to position [6958, 0]
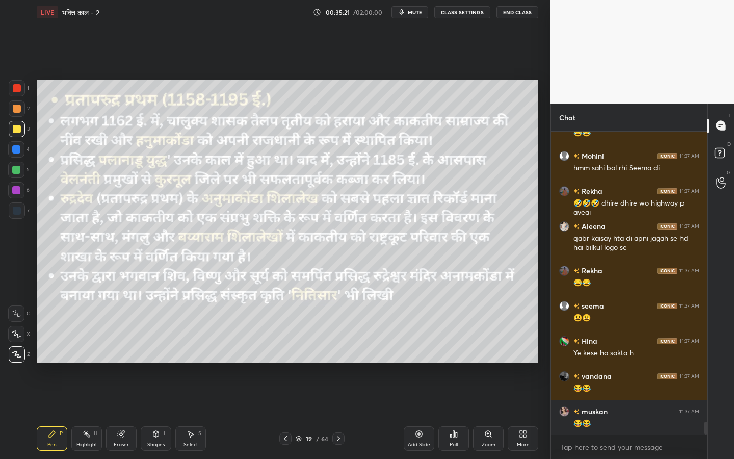
drag, startPoint x: 124, startPoint y: 443, endPoint x: 118, endPoint y: 436, distance: 9.0
click at [124, 362] on div "Eraser" at bounding box center [121, 444] width 15 height 5
click at [18, 357] on span "Erase all" at bounding box center [16, 354] width 15 height 7
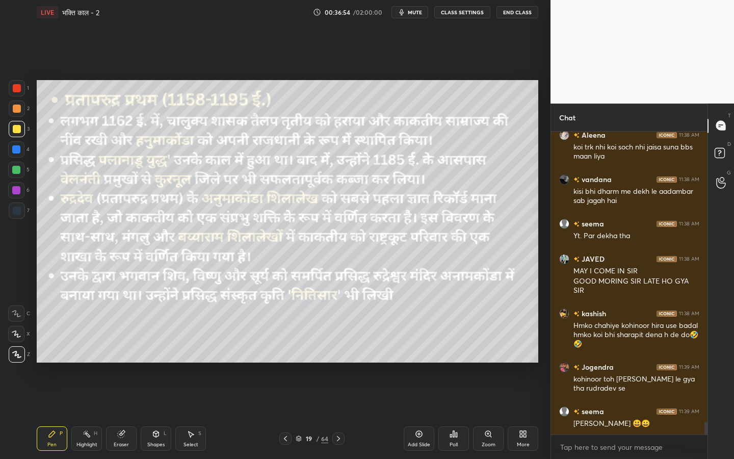
scroll to position [6832, 0]
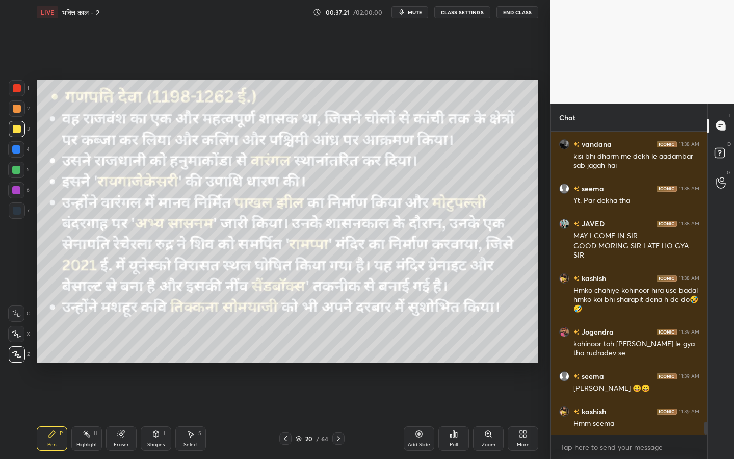
click at [415, 362] on icon at bounding box center [419, 434] width 8 height 8
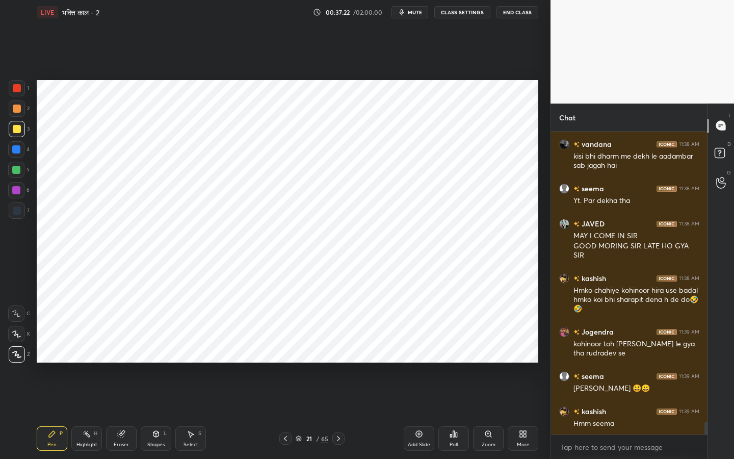
click at [19, 90] on div at bounding box center [17, 88] width 8 height 8
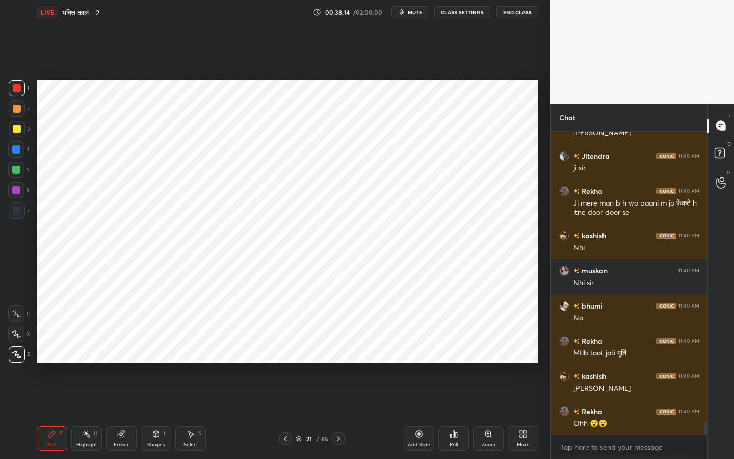
scroll to position [7202, 0]
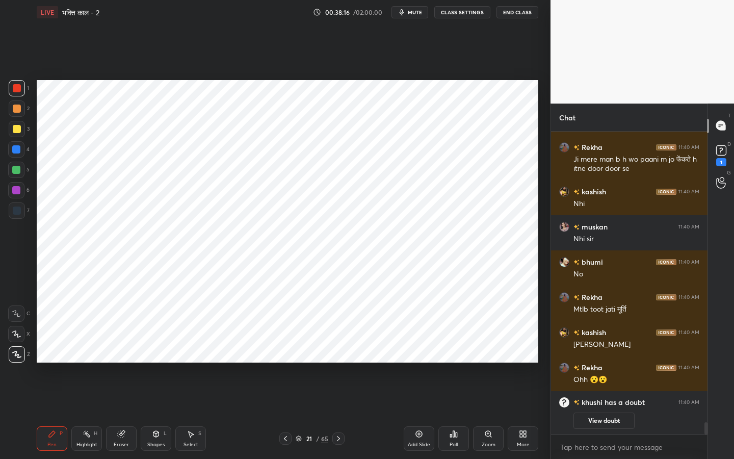
click at [722, 152] on rect at bounding box center [721, 150] width 10 height 10
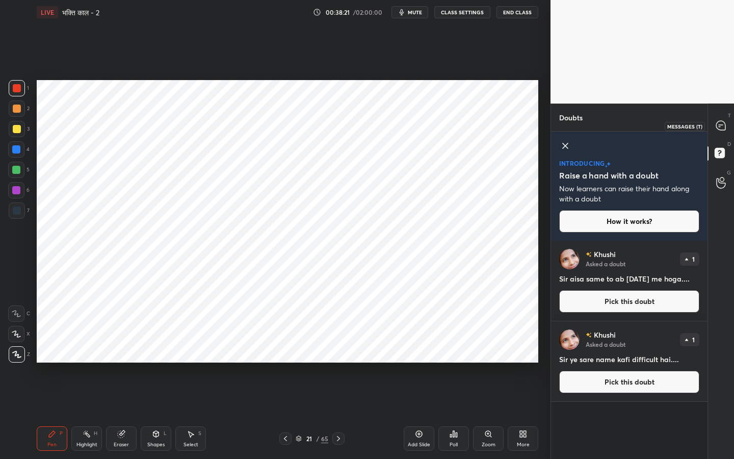
drag, startPoint x: 721, startPoint y: 124, endPoint x: 708, endPoint y: 143, distance: 23.5
click at [720, 124] on icon at bounding box center [720, 125] width 9 height 9
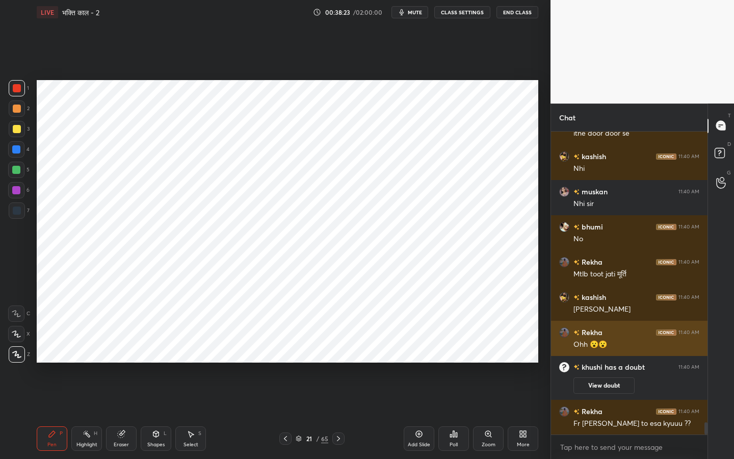
scroll to position [7099, 0]
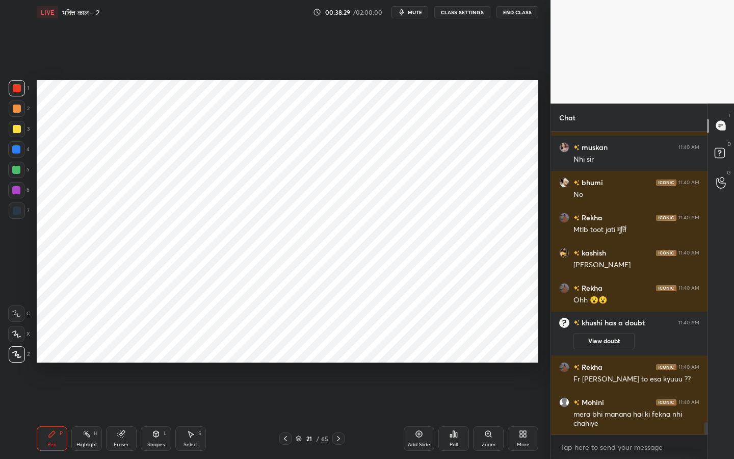
click at [285, 362] on icon at bounding box center [285, 438] width 8 height 8
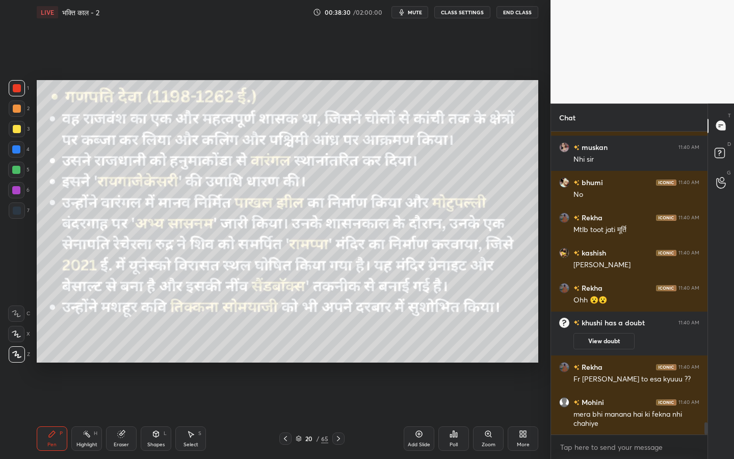
scroll to position [7135, 0]
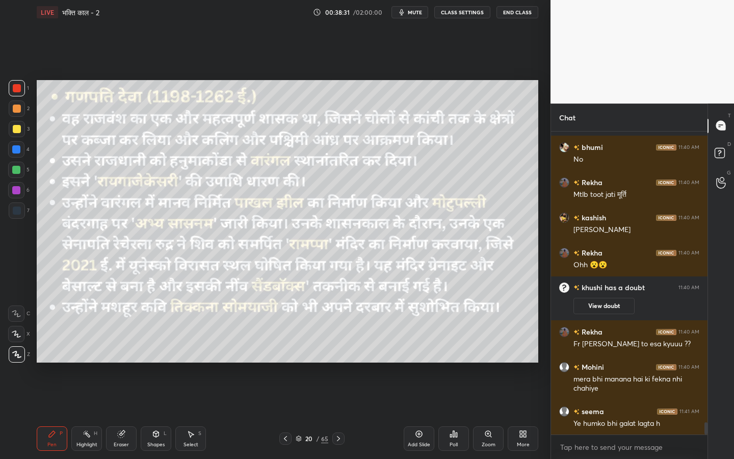
click at [285, 362] on icon at bounding box center [285, 438] width 8 height 8
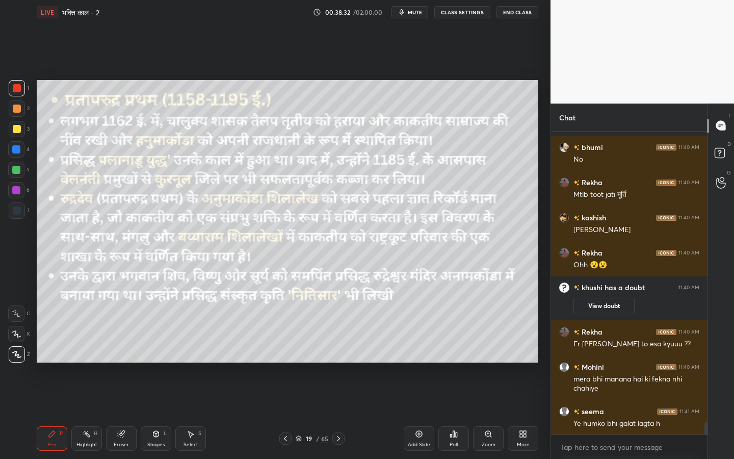
click at [342, 362] on icon at bounding box center [338, 438] width 8 height 8
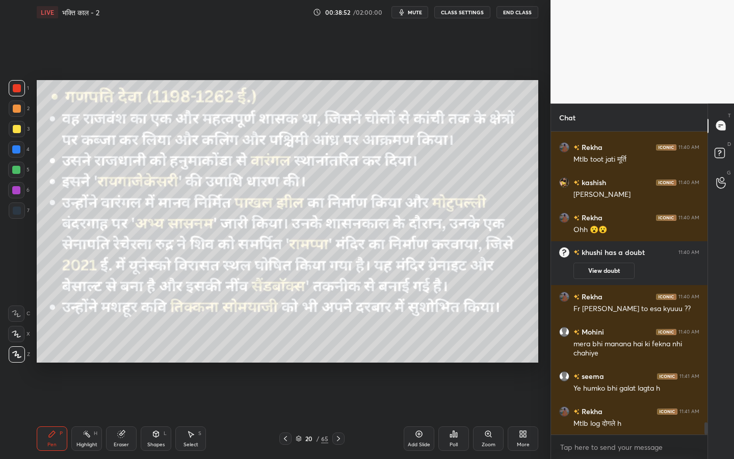
scroll to position [7205, 0]
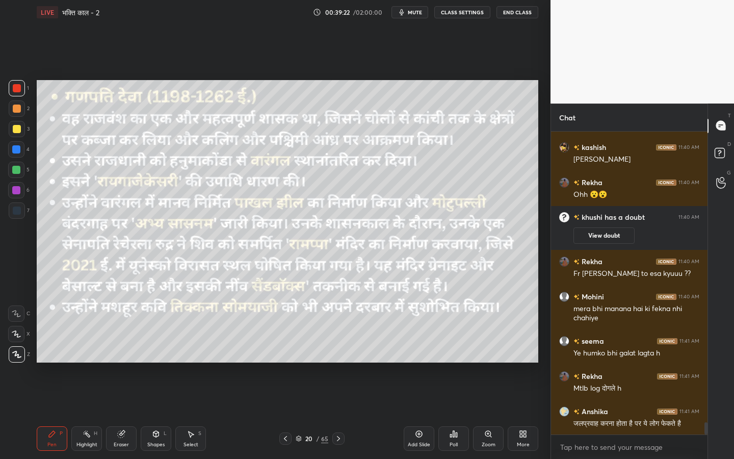
click at [19, 132] on div at bounding box center [17, 129] width 8 height 8
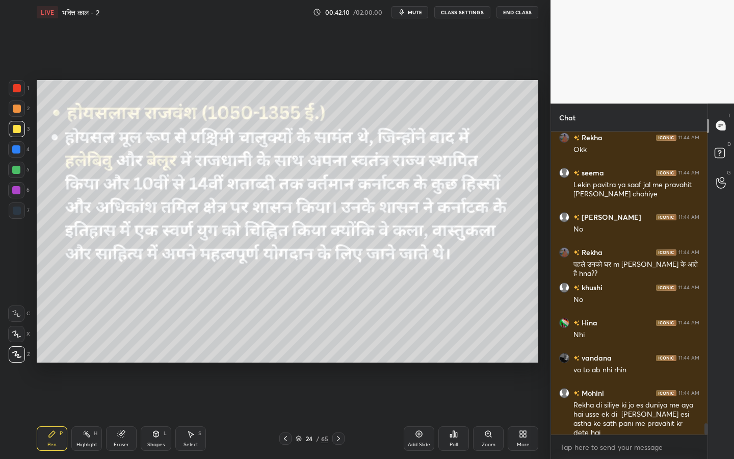
scroll to position [7870, 0]
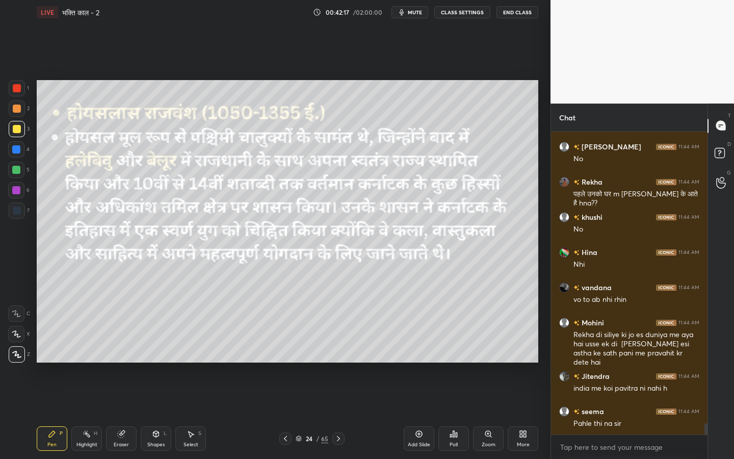
click at [131, 362] on div "Eraser" at bounding box center [121, 438] width 31 height 24
click at [21, 354] on span "Erase all" at bounding box center [16, 354] width 15 height 7
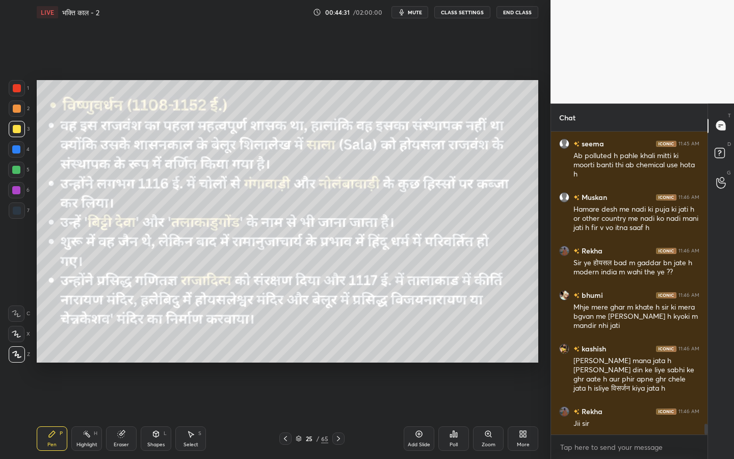
scroll to position [8472, 0]
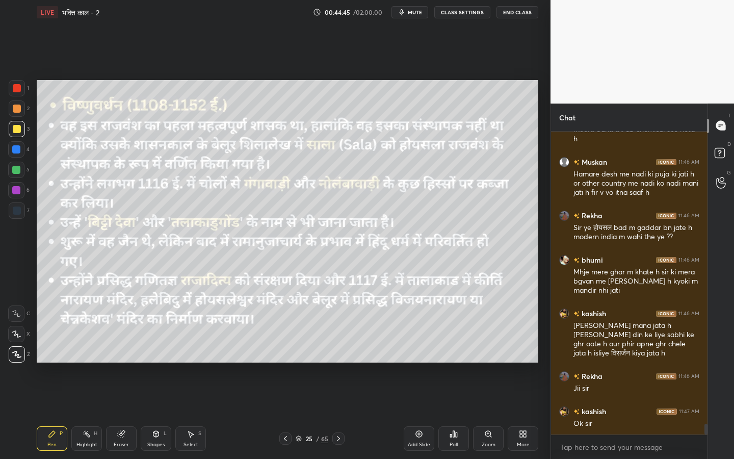
click at [121, 362] on div "Eraser" at bounding box center [121, 444] width 15 height 5
drag, startPoint x: 15, startPoint y: 354, endPoint x: 22, endPoint y: 351, distance: 7.3
click at [16, 354] on span "Erase all" at bounding box center [16, 354] width 15 height 7
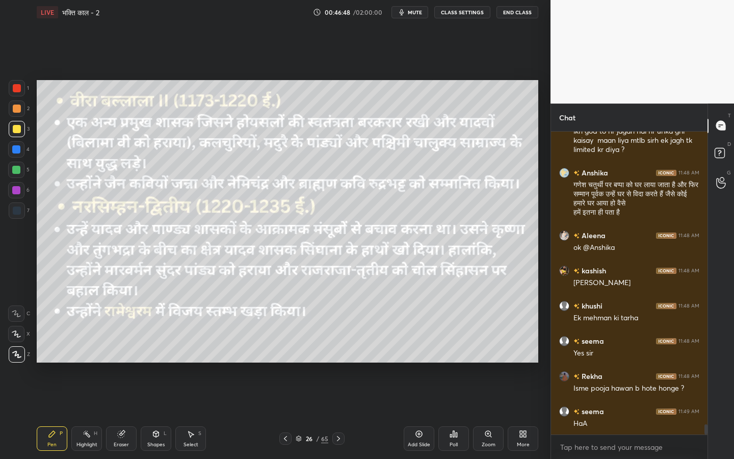
scroll to position [8835, 0]
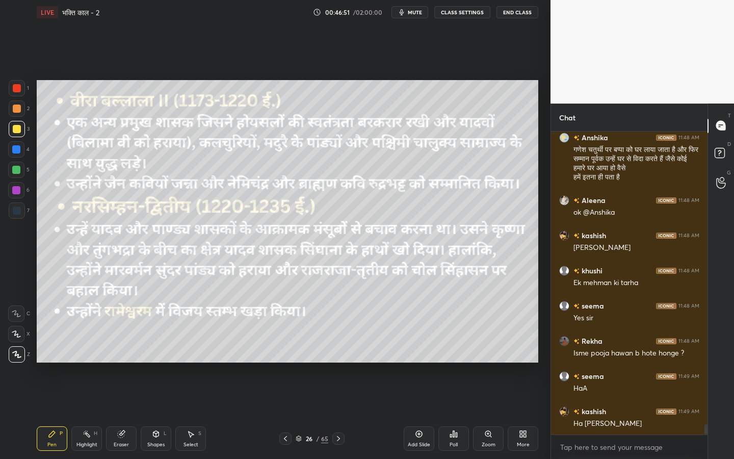
click at [414, 13] on span "mute" at bounding box center [415, 12] width 14 height 7
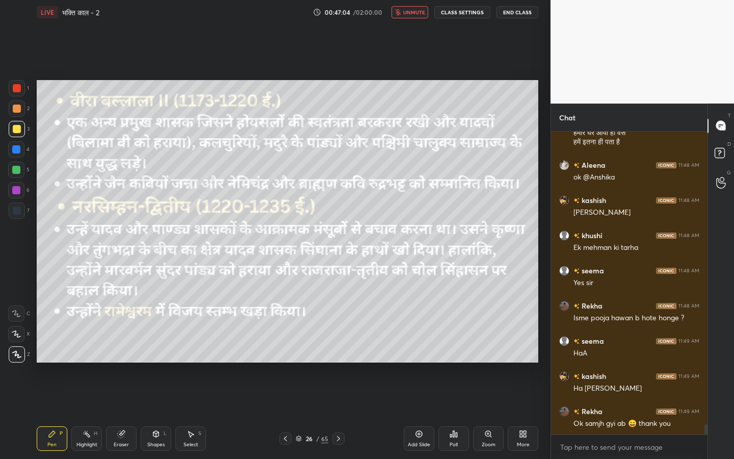
scroll to position [8905, 0]
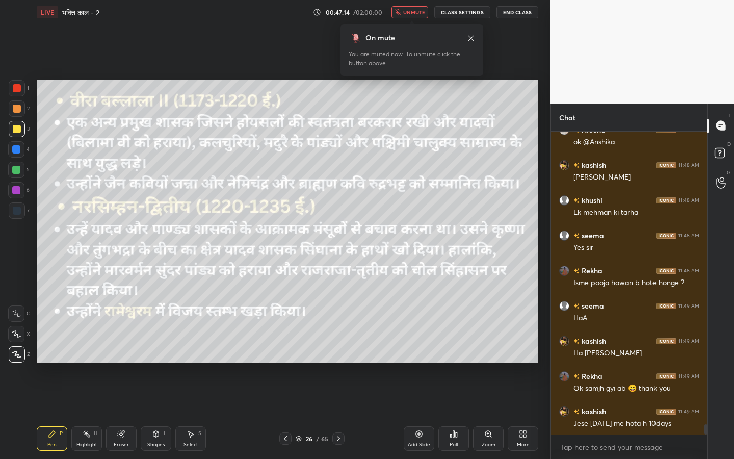
drag, startPoint x: 411, startPoint y: 15, endPoint x: 412, endPoint y: 22, distance: 7.3
click at [412, 15] on button "unmute" at bounding box center [410, 12] width 37 height 12
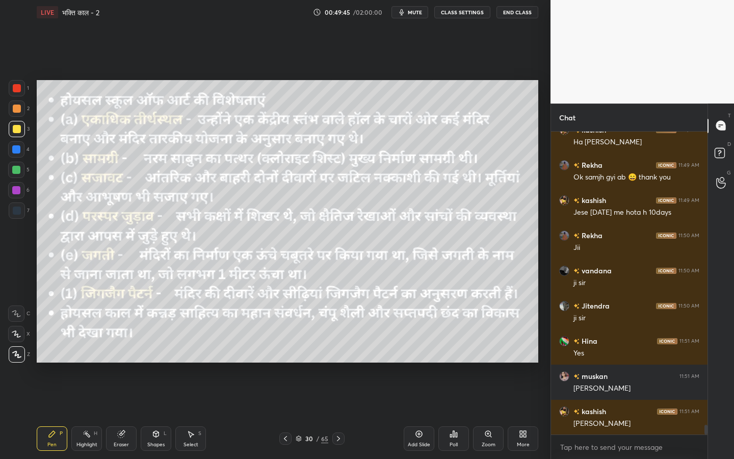
scroll to position [9151, 0]
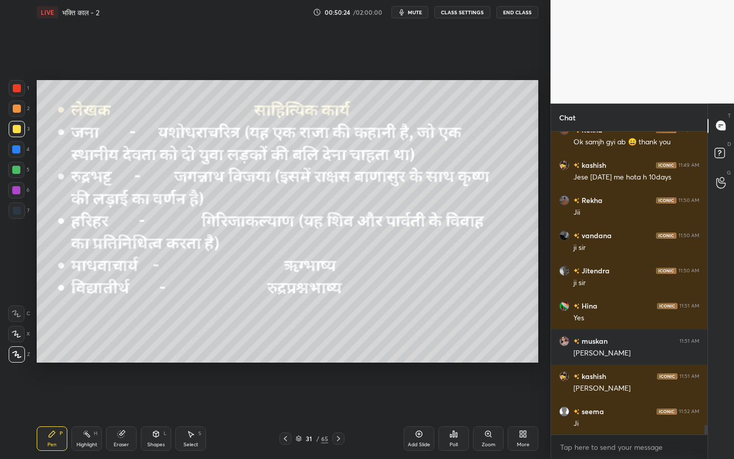
drag, startPoint x: 117, startPoint y: 445, endPoint x: 95, endPoint y: 431, distance: 26.2
click at [117, 362] on div "Eraser" at bounding box center [121, 444] width 15 height 5
click at [18, 355] on span "Erase all" at bounding box center [16, 354] width 15 height 7
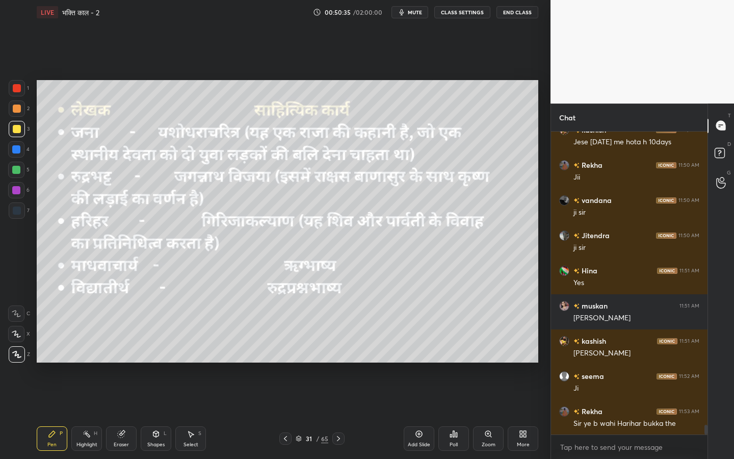
click at [116, 362] on div "Eraser" at bounding box center [121, 444] width 15 height 5
click at [10, 351] on span "Erase all" at bounding box center [16, 354] width 15 height 7
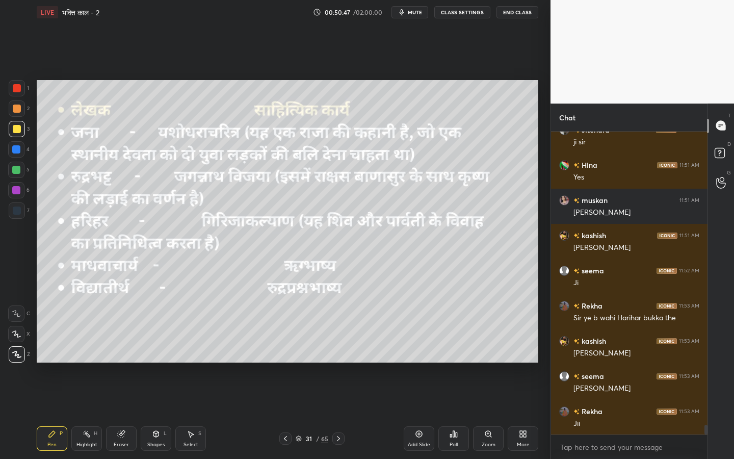
scroll to position [9327, 0]
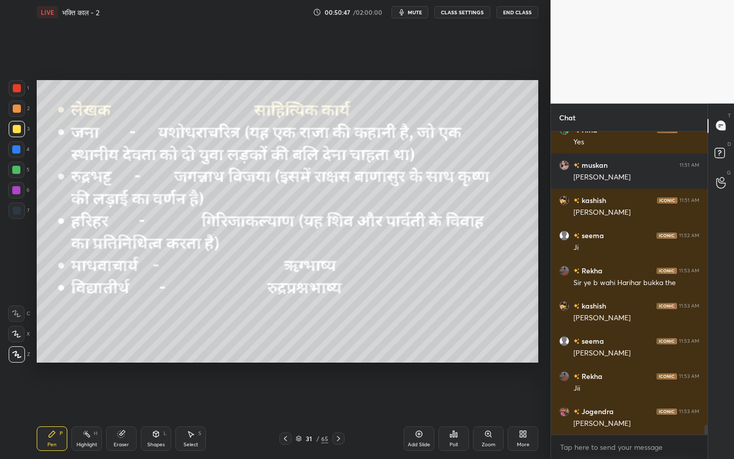
click at [124, 362] on div "Eraser" at bounding box center [121, 444] width 15 height 5
drag, startPoint x: 12, startPoint y: 356, endPoint x: 24, endPoint y: 356, distance: 11.7
click at [12, 356] on span "Erase all" at bounding box center [16, 354] width 15 height 7
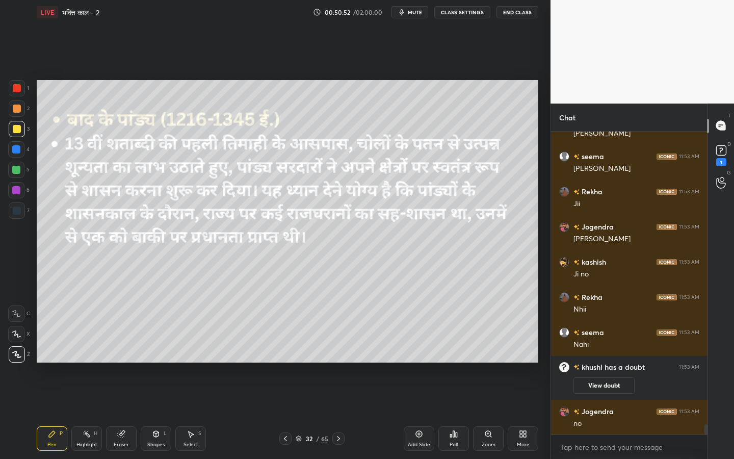
scroll to position [8559, 0]
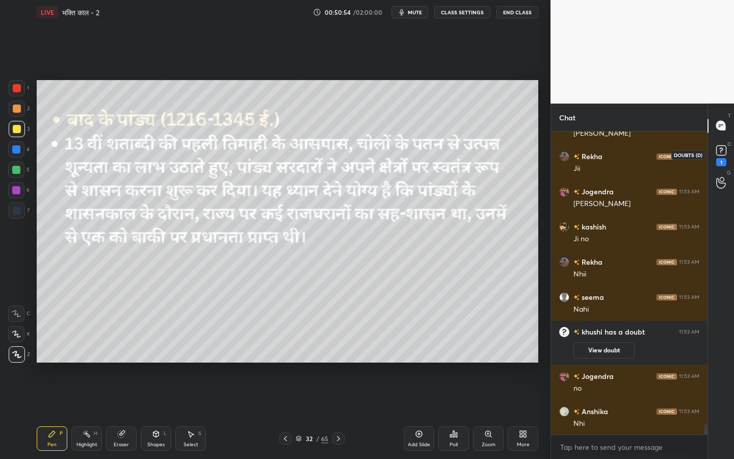
click at [720, 152] on rect at bounding box center [721, 150] width 10 height 10
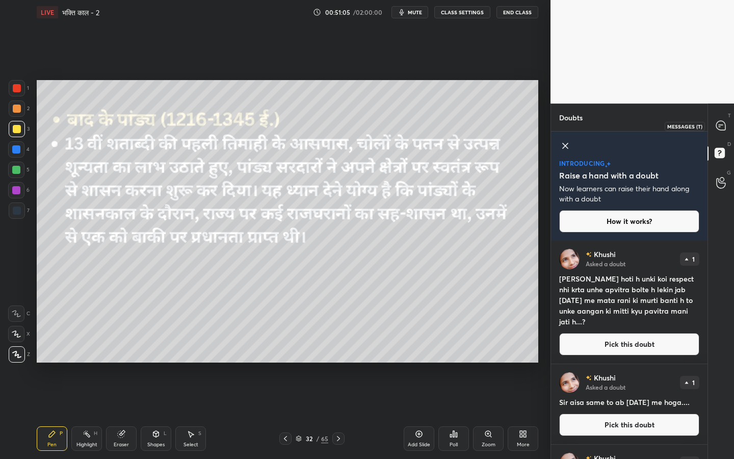
click at [723, 134] on div at bounding box center [721, 126] width 20 height 18
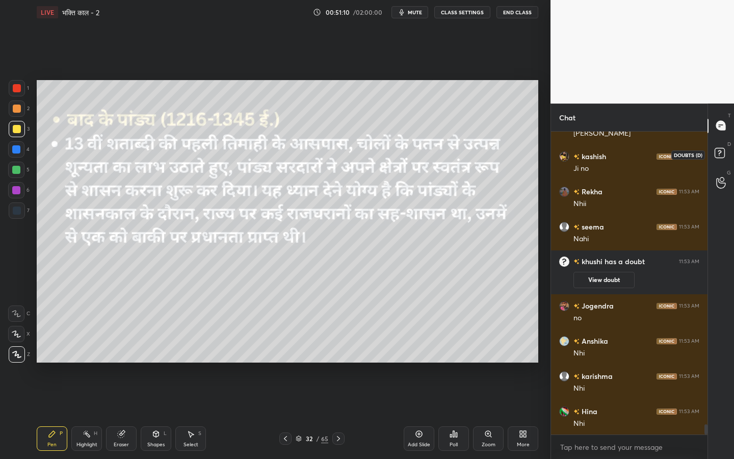
scroll to position [8854, 0]
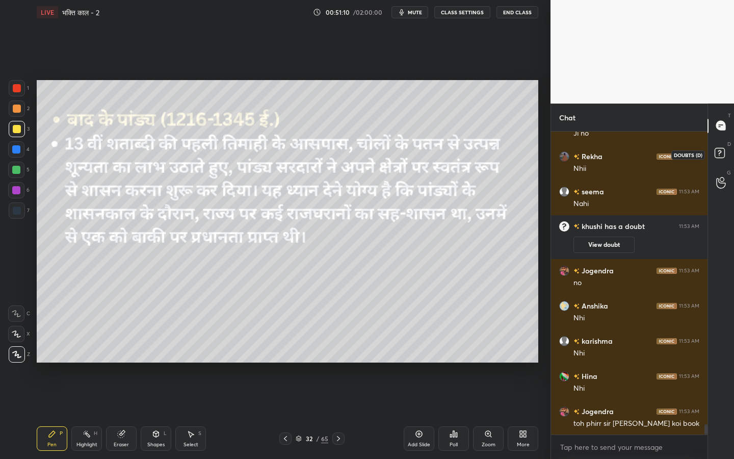
click at [723, 162] on icon at bounding box center [721, 154] width 18 height 18
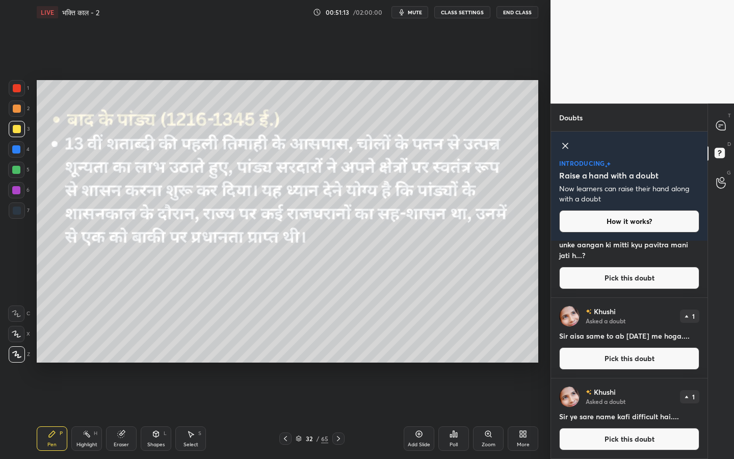
scroll to position [0, 0]
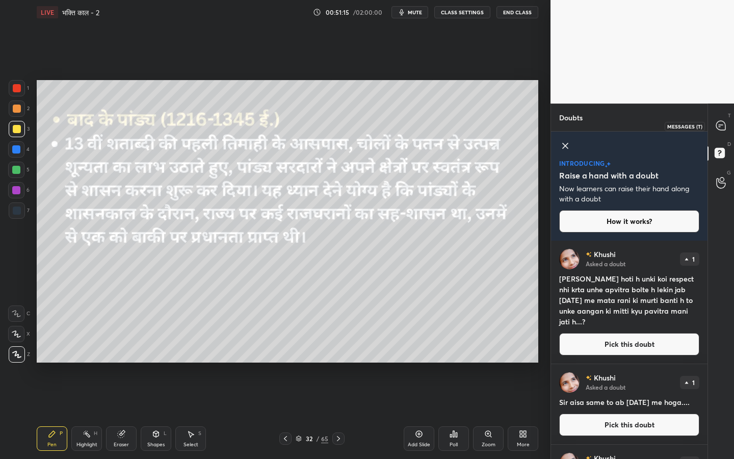
click at [724, 125] on icon at bounding box center [720, 125] width 9 height 9
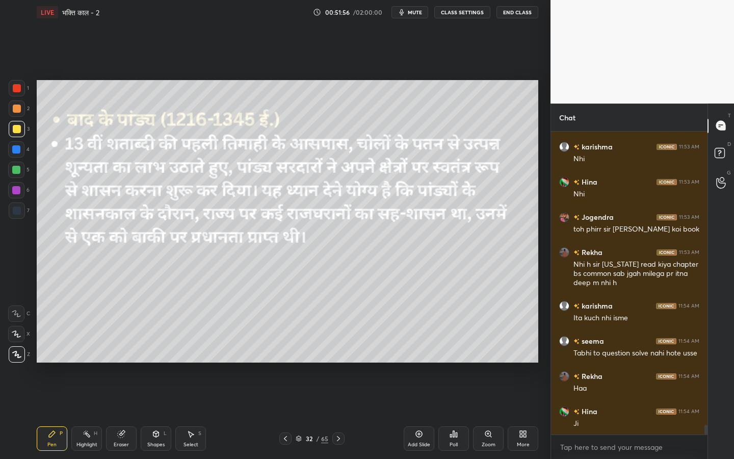
scroll to position [9084, 0]
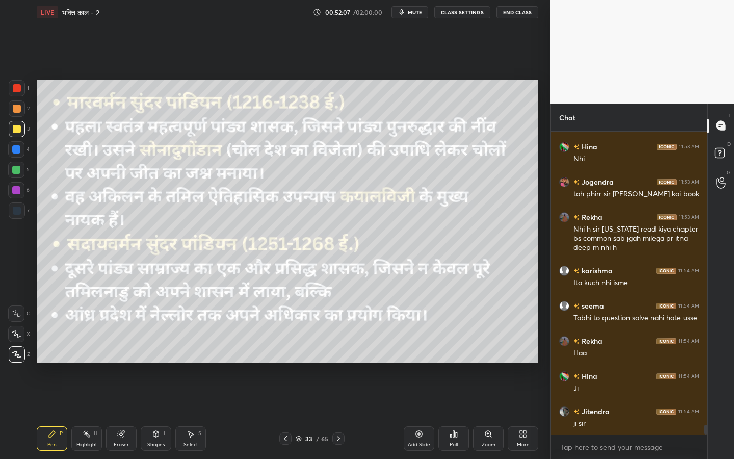
click at [126, 362] on div "Eraser" at bounding box center [121, 438] width 31 height 24
click at [16, 354] on span "Erase all" at bounding box center [16, 354] width 15 height 7
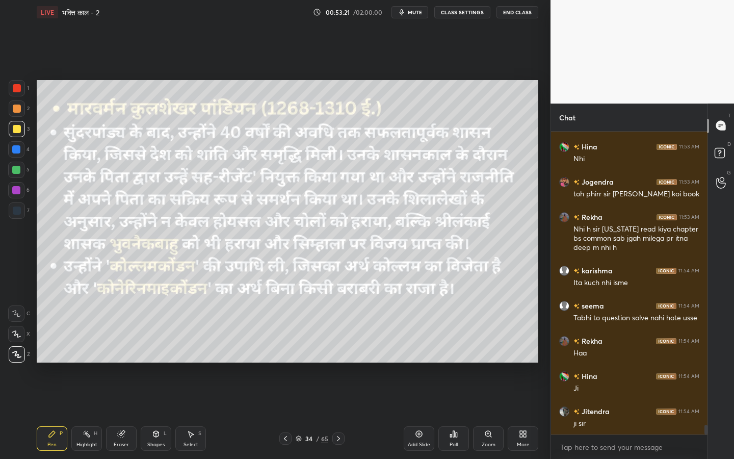
click at [128, 362] on div "Eraser" at bounding box center [121, 438] width 31 height 24
click at [10, 357] on span "Erase all" at bounding box center [16, 354] width 15 height 7
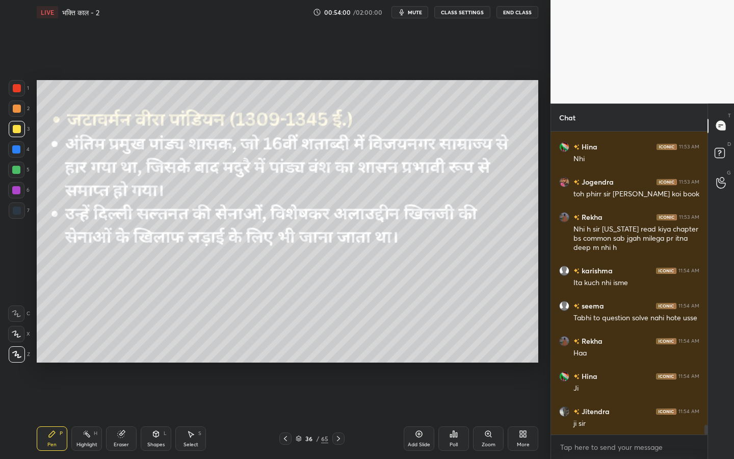
scroll to position [9119, 0]
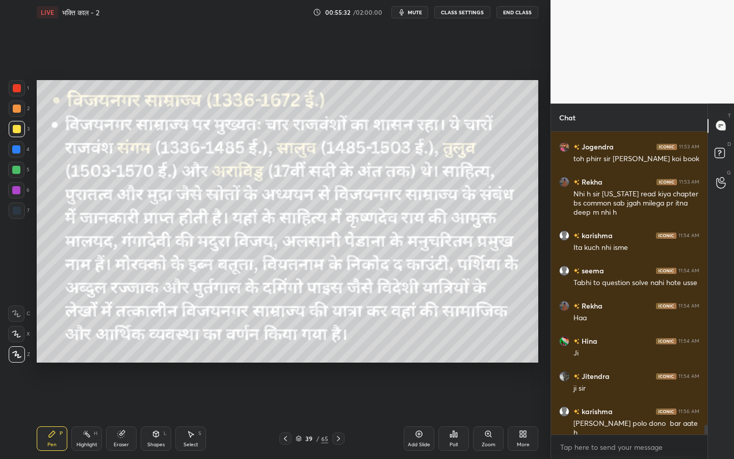
click at [324, 362] on div "65" at bounding box center [324, 438] width 7 height 9
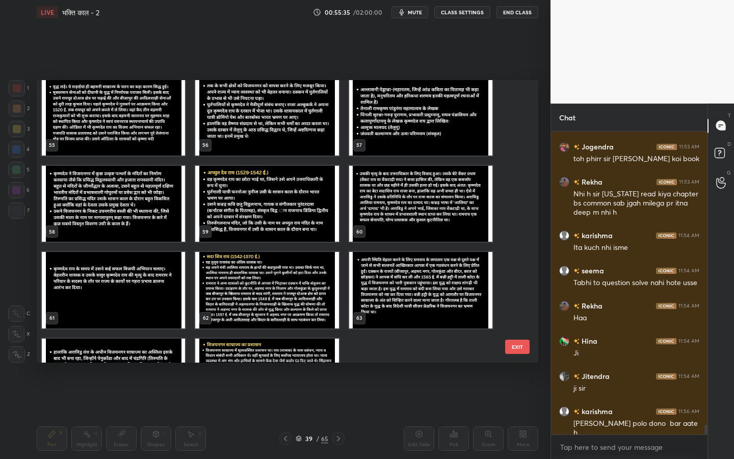
scroll to position [1619, 0]
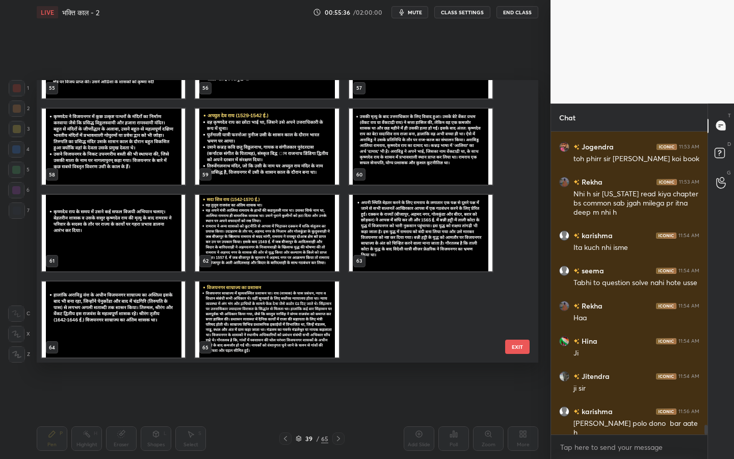
click at [523, 345] on button "EXIT" at bounding box center [517, 347] width 24 height 14
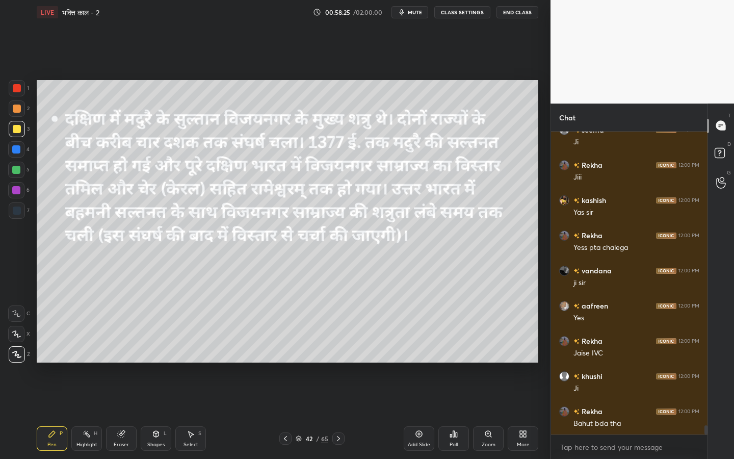
scroll to position [9656, 0]
drag, startPoint x: 126, startPoint y: 446, endPoint x: 110, endPoint y: 412, distance: 37.4
click at [126, 362] on div "Eraser" at bounding box center [121, 444] width 15 height 5
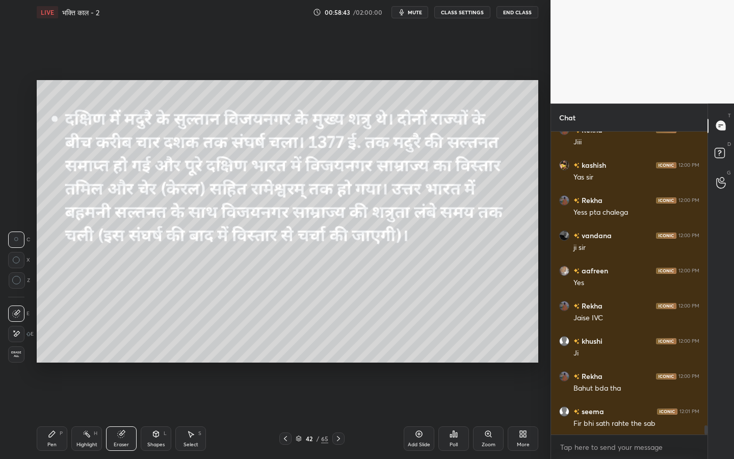
drag, startPoint x: 8, startPoint y: 358, endPoint x: 13, endPoint y: 355, distance: 5.8
click at [8, 358] on div "Erase all" at bounding box center [16, 354] width 16 height 16
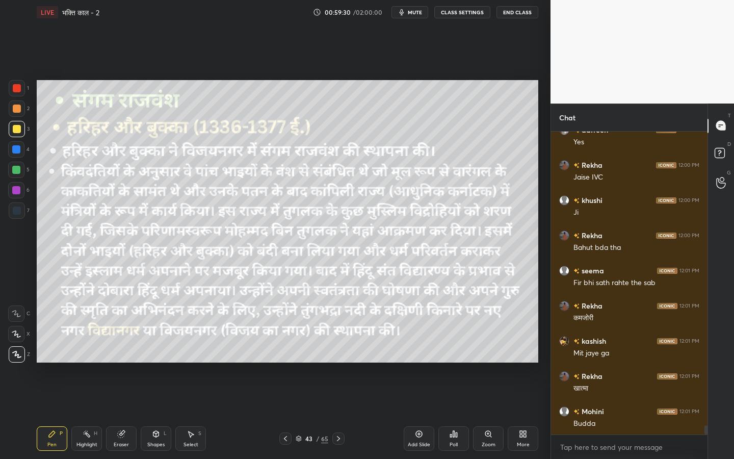
scroll to position [9831, 0]
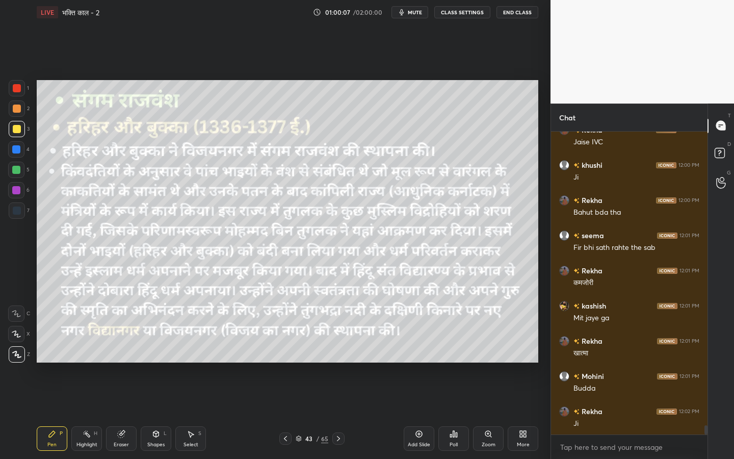
drag, startPoint x: 119, startPoint y: 438, endPoint x: 115, endPoint y: 433, distance: 6.2
click at [119, 362] on div "Eraser" at bounding box center [121, 438] width 31 height 24
click at [14, 356] on span "Erase all" at bounding box center [16, 354] width 15 height 7
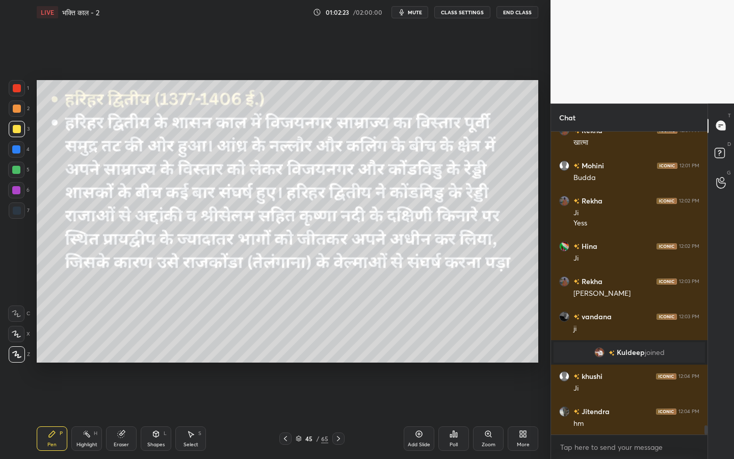
scroll to position [9522, 0]
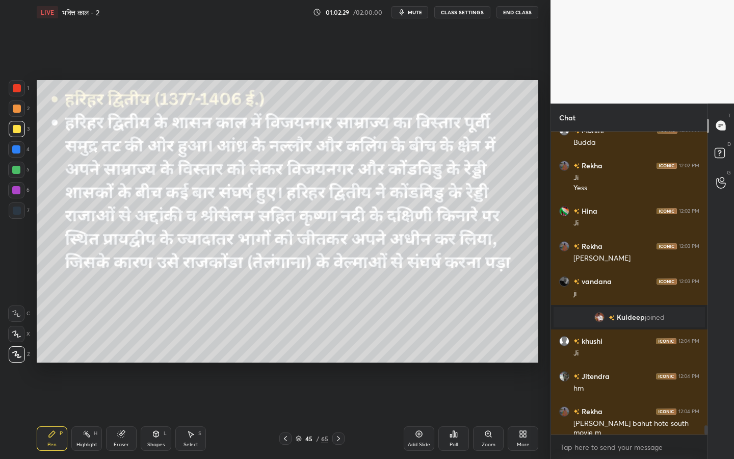
click at [118, 362] on div "Eraser" at bounding box center [121, 444] width 15 height 5
click at [13, 355] on span "Erase all" at bounding box center [16, 354] width 15 height 7
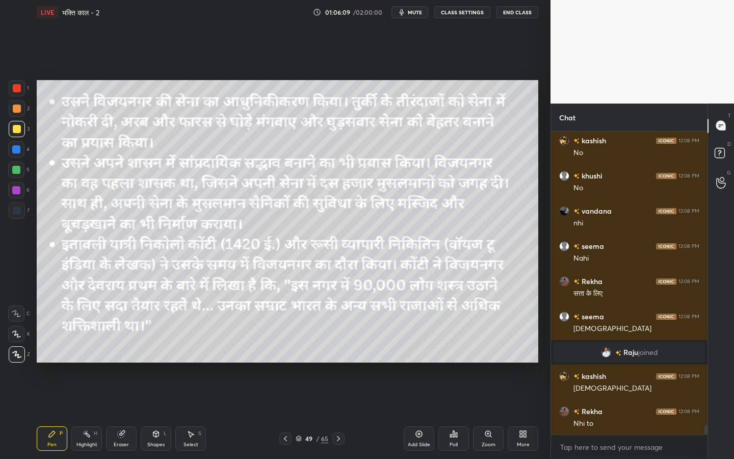
scroll to position [9876, 0]
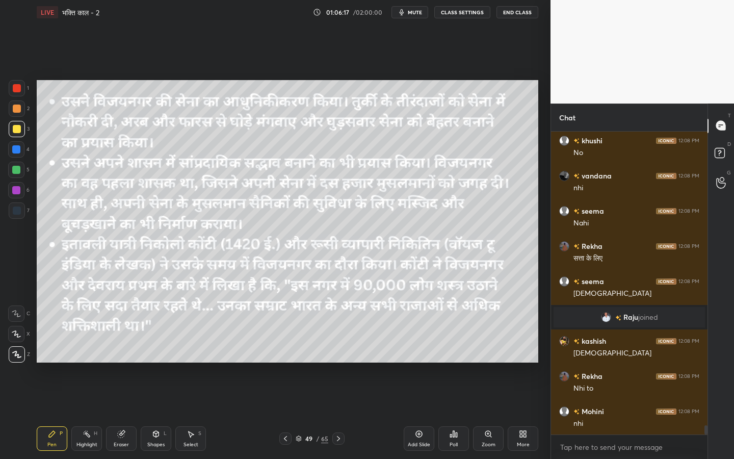
click at [118, 362] on div "Eraser" at bounding box center [121, 438] width 31 height 24
click at [14, 356] on span "Erase all" at bounding box center [16, 354] width 15 height 7
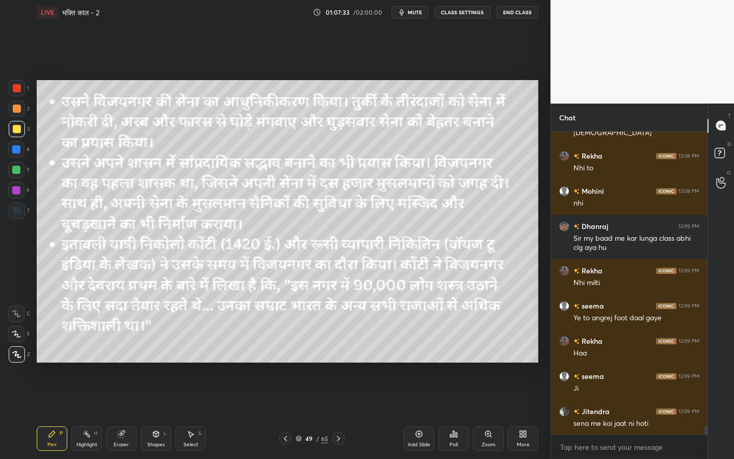
scroll to position [10132, 0]
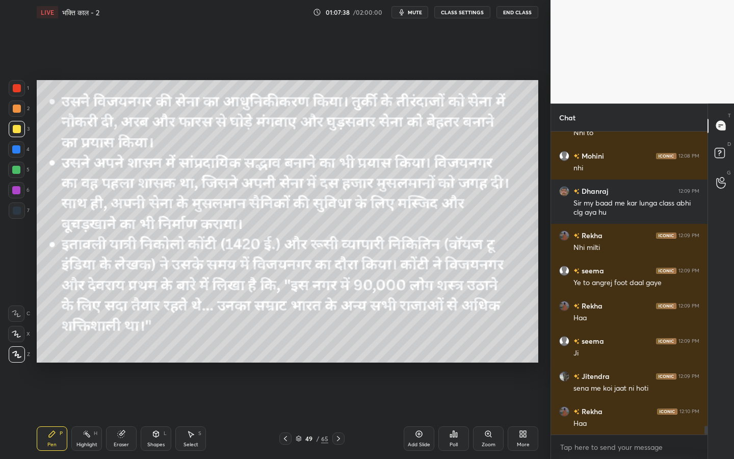
click at [342, 362] on icon at bounding box center [338, 438] width 8 height 8
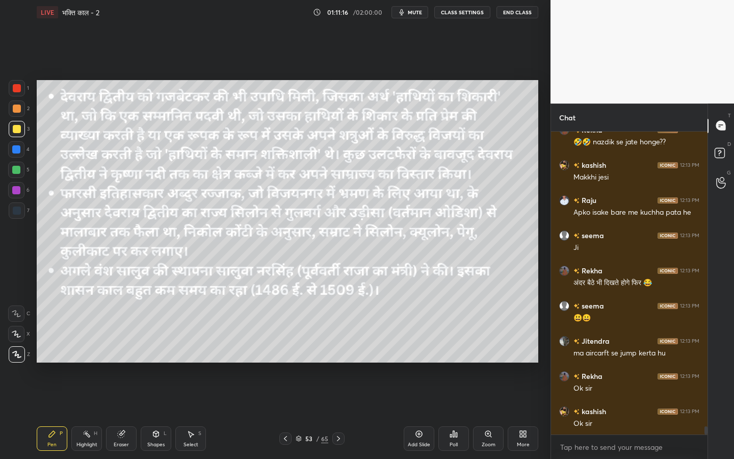
scroll to position [11215, 0]
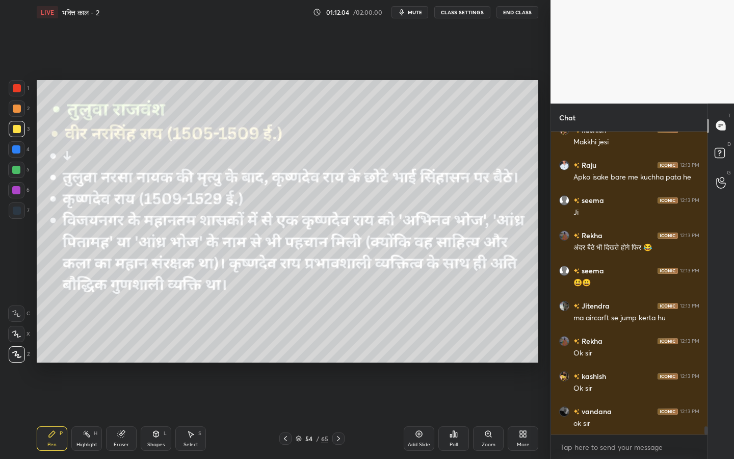
click at [323, 362] on div "65" at bounding box center [324, 438] width 7 height 9
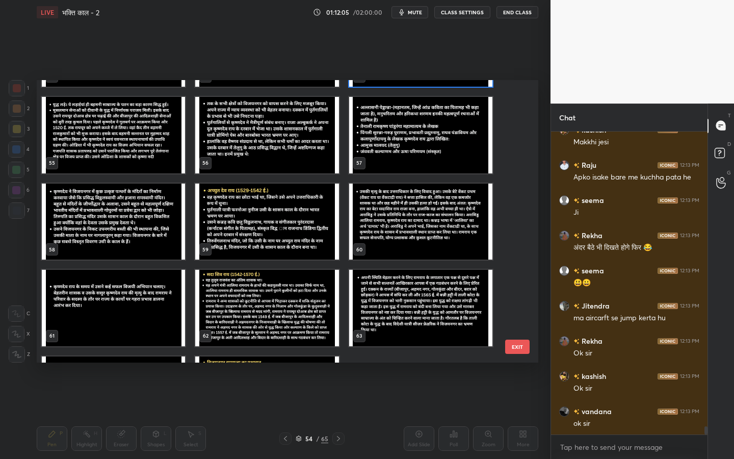
scroll to position [1619, 0]
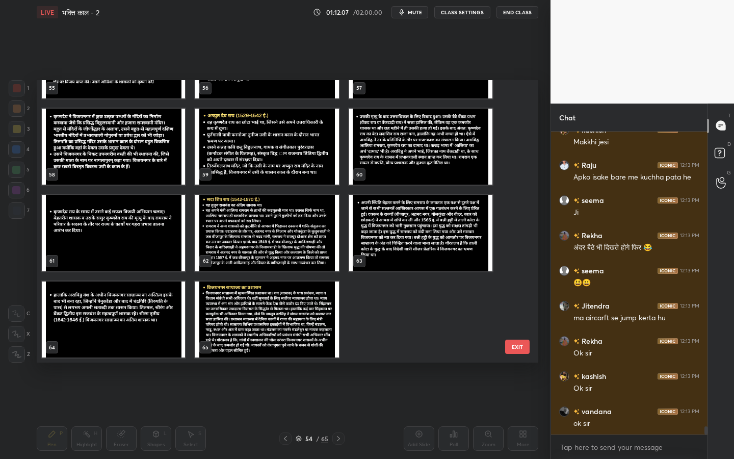
click at [514, 346] on button "EXIT" at bounding box center [517, 347] width 24 height 14
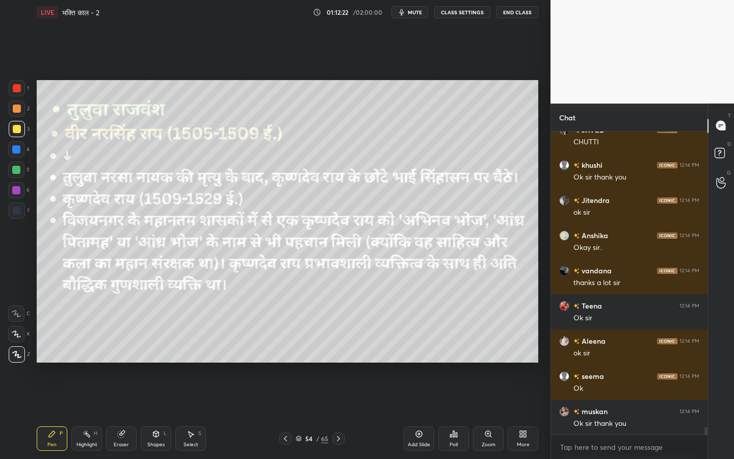
scroll to position [11673, 0]
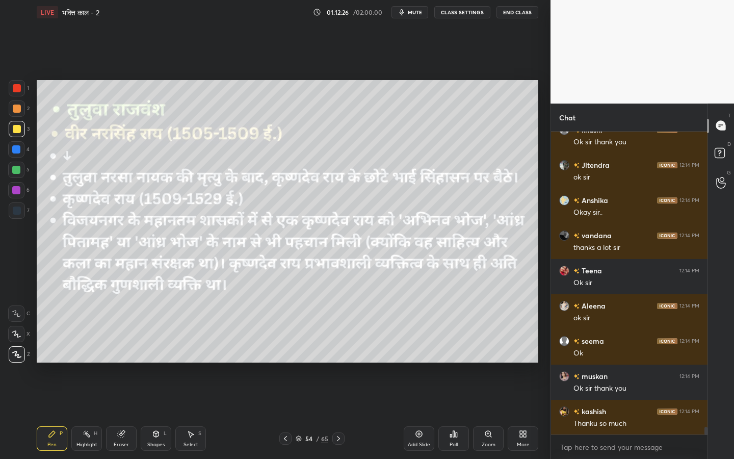
click at [521, 16] on button "End Class" at bounding box center [518, 12] width 42 height 12
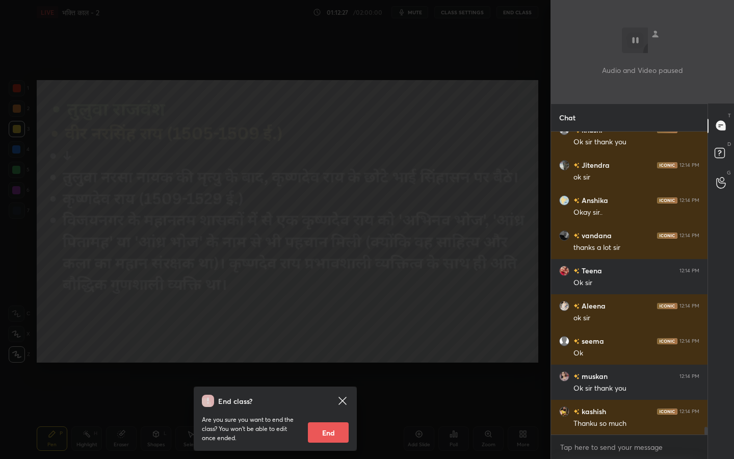
scroll to position [11708, 0]
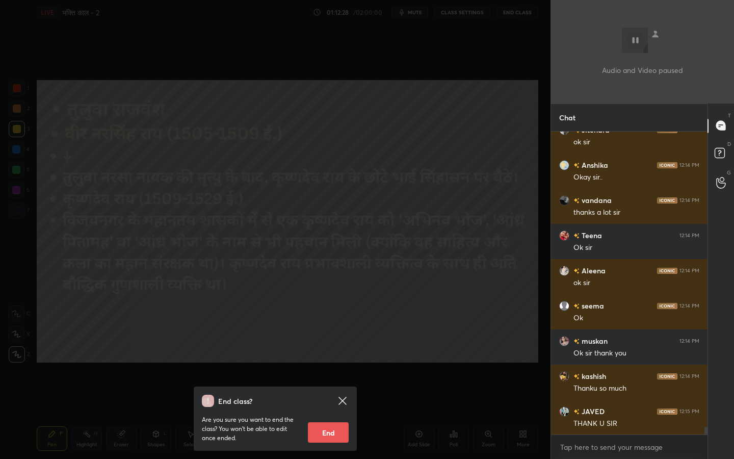
click at [320, 362] on button "End" at bounding box center [328, 432] width 41 height 20
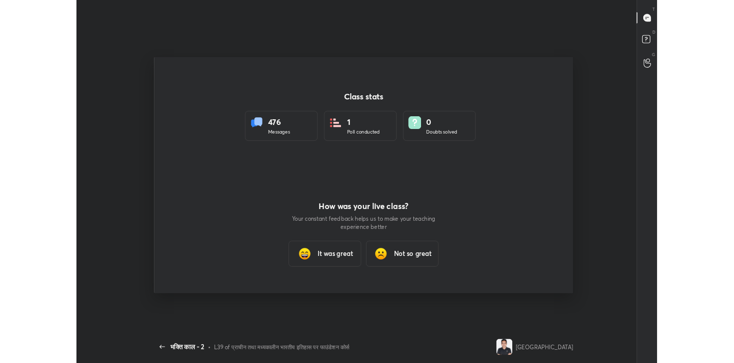
scroll to position [50682, 50253]
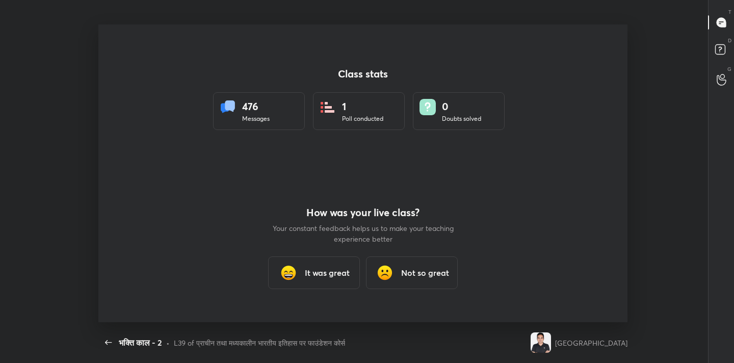
type textarea "x"
click at [311, 267] on h3 "It was great" at bounding box center [327, 273] width 45 height 12
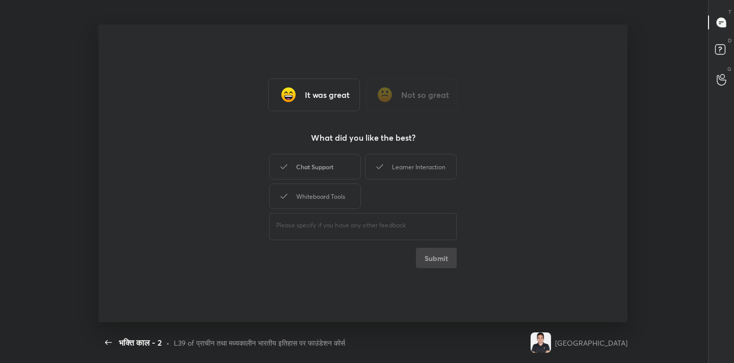
click at [312, 169] on div "Chat Support" at bounding box center [315, 166] width 92 height 25
click at [380, 173] on div "Learner Interaction" at bounding box center [411, 166] width 92 height 25
click at [340, 191] on div "Whiteboard Tools" at bounding box center [315, 196] width 92 height 25
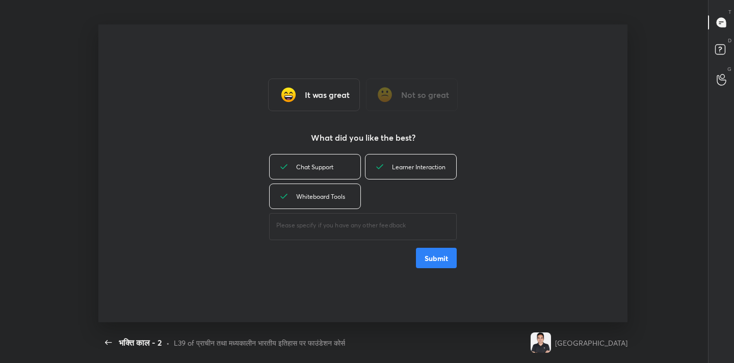
click at [445, 262] on button "Submit" at bounding box center [436, 258] width 41 height 20
